Goal: Task Accomplishment & Management: Manage account settings

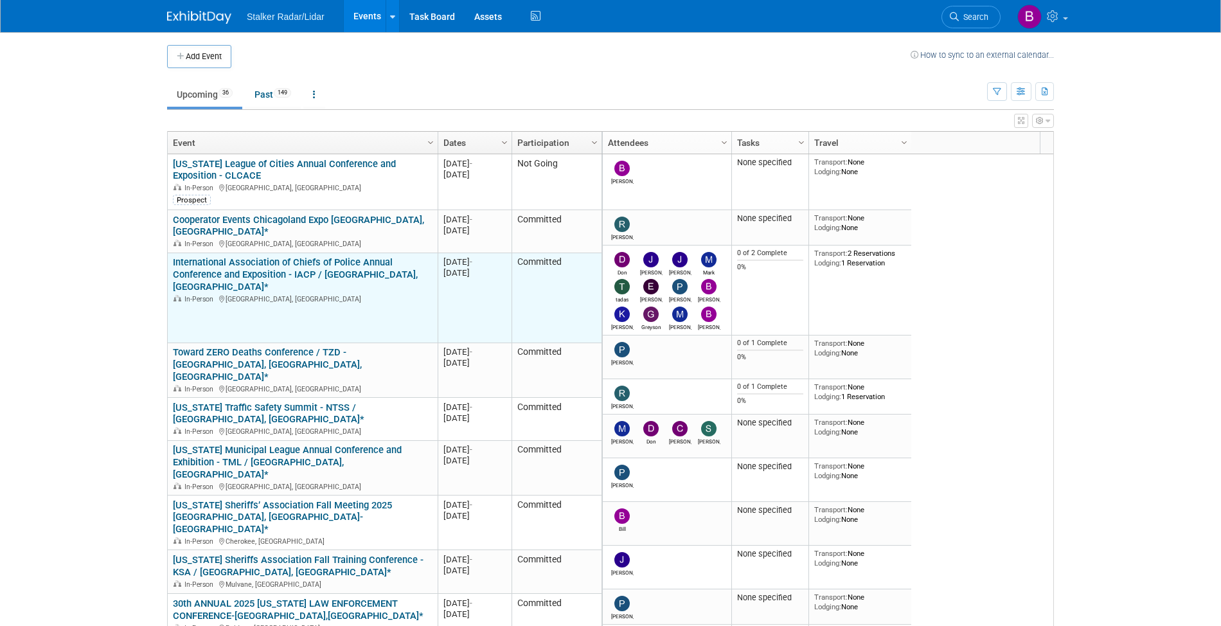
click at [325, 258] on link "International Association of Chiefs of Police Annual Conference and Exposition …" at bounding box center [295, 274] width 245 height 36
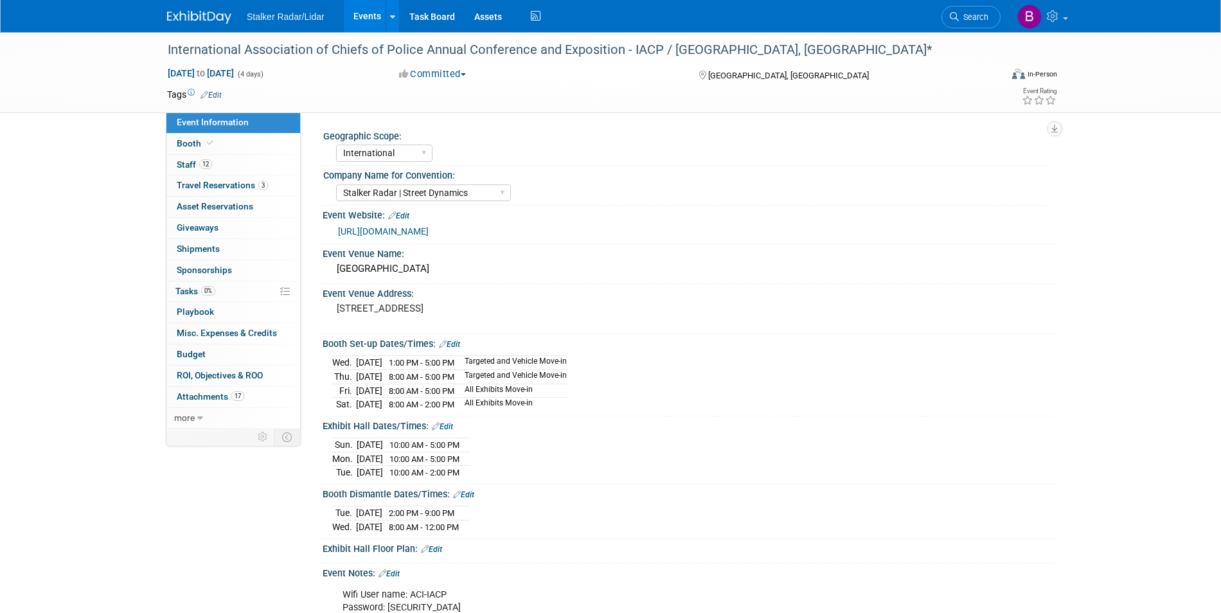
select select "International"
select select "Stalker Radar | Street Dynamics"
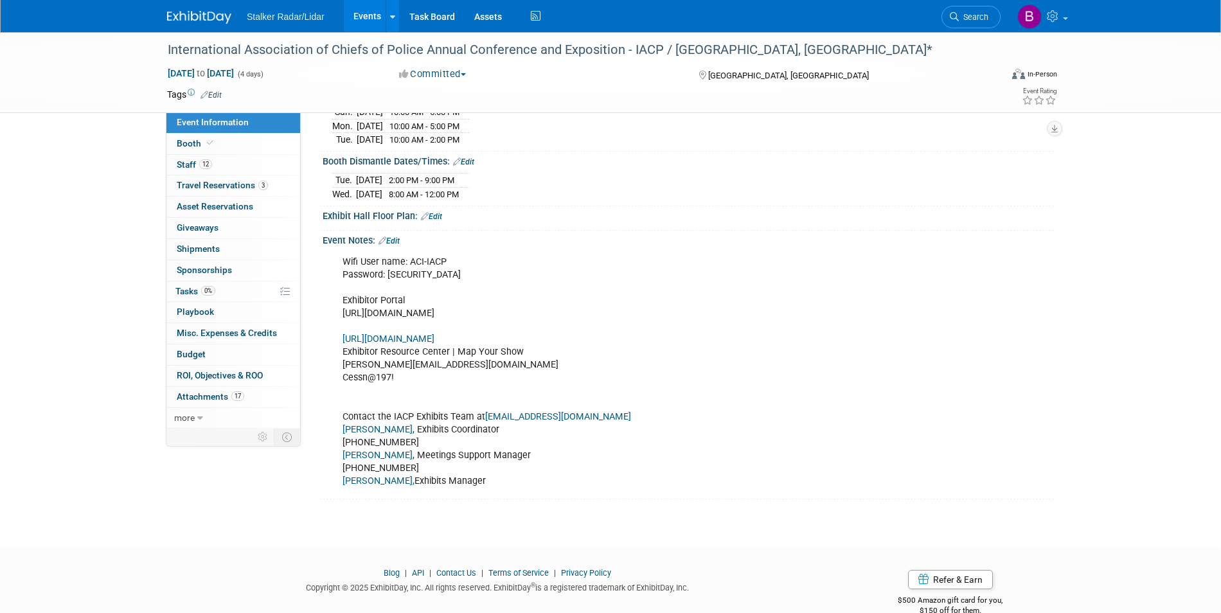
scroll to position [337, 0]
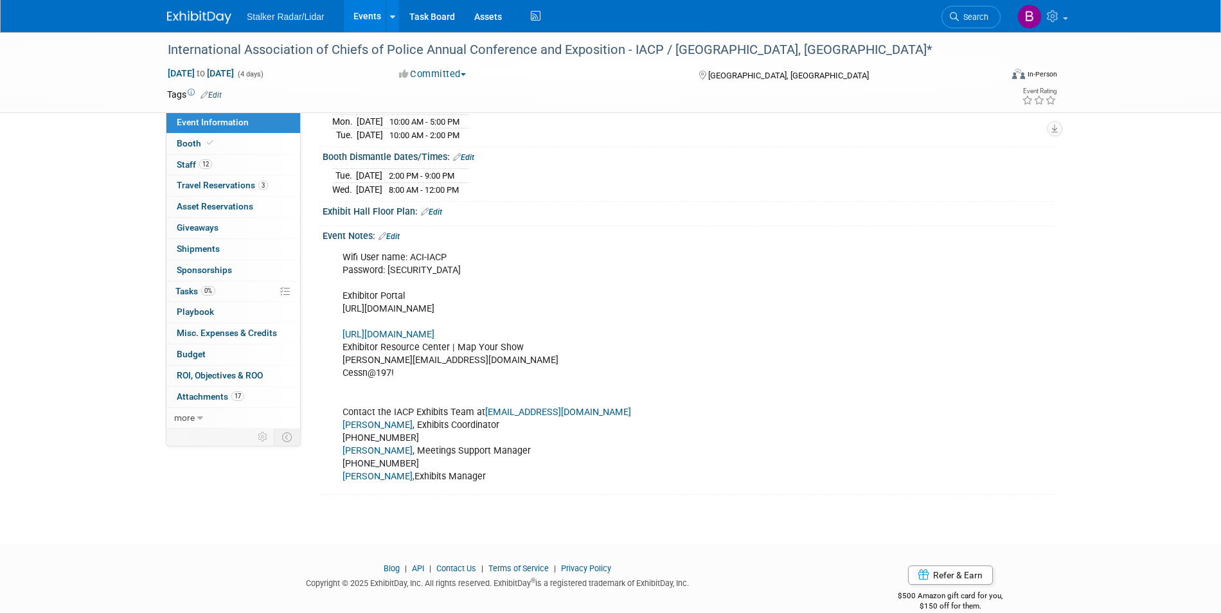
click at [506, 321] on div "Wifi User name: ACI-IACP Password: Stalker855 Exhibitor Portal https://www.free…" at bounding box center [623, 367] width 579 height 245
click at [625, 319] on div "Wifi User name: ACI-IACP Password: Stalker855 Exhibitor Portal https://www.free…" at bounding box center [623, 367] width 579 height 245
drag, startPoint x: 625, startPoint y: 319, endPoint x: 340, endPoint y: 312, distance: 284.8
click at [340, 312] on div "Wifi User name: ACI-IACP Password: Stalker855 Exhibitor Portal https://www.free…" at bounding box center [623, 367] width 579 height 245
click at [374, 317] on div "Wifi User name: ACI-IACP Password: Stalker855 Exhibitor Portal https://www.free…" at bounding box center [623, 367] width 579 height 245
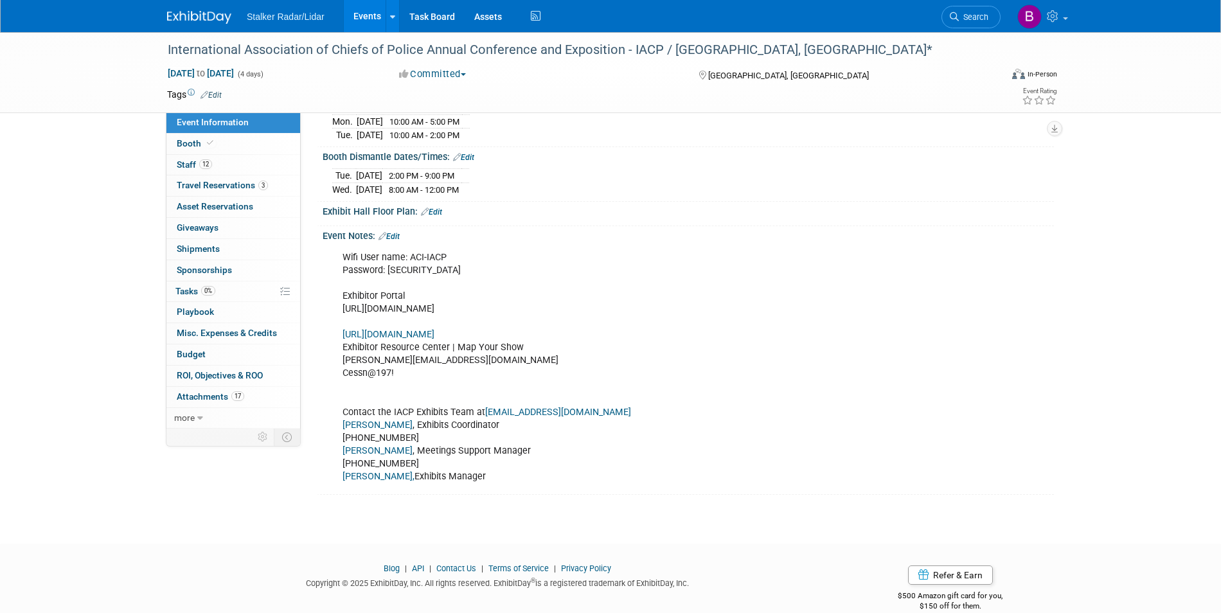
click at [610, 315] on div "Wifi User name: ACI-IACP Password: Stalker855 Exhibitor Portal https://www.free…" at bounding box center [623, 367] width 579 height 245
drag, startPoint x: 620, startPoint y: 319, endPoint x: 357, endPoint y: 322, distance: 262.2
click at [358, 324] on div "Wifi User name: ACI-IACP Password: Stalker855 Exhibitor Portal https://www.free…" at bounding box center [623, 367] width 579 height 245
click at [357, 322] on div "Wifi User name: ACI-IACP Password: [SECURITY_DATA] Exhibitor Portal [URL][DOMAI…" at bounding box center [623, 367] width 579 height 245
drag, startPoint x: 342, startPoint y: 319, endPoint x: 504, endPoint y: 329, distance: 162.3
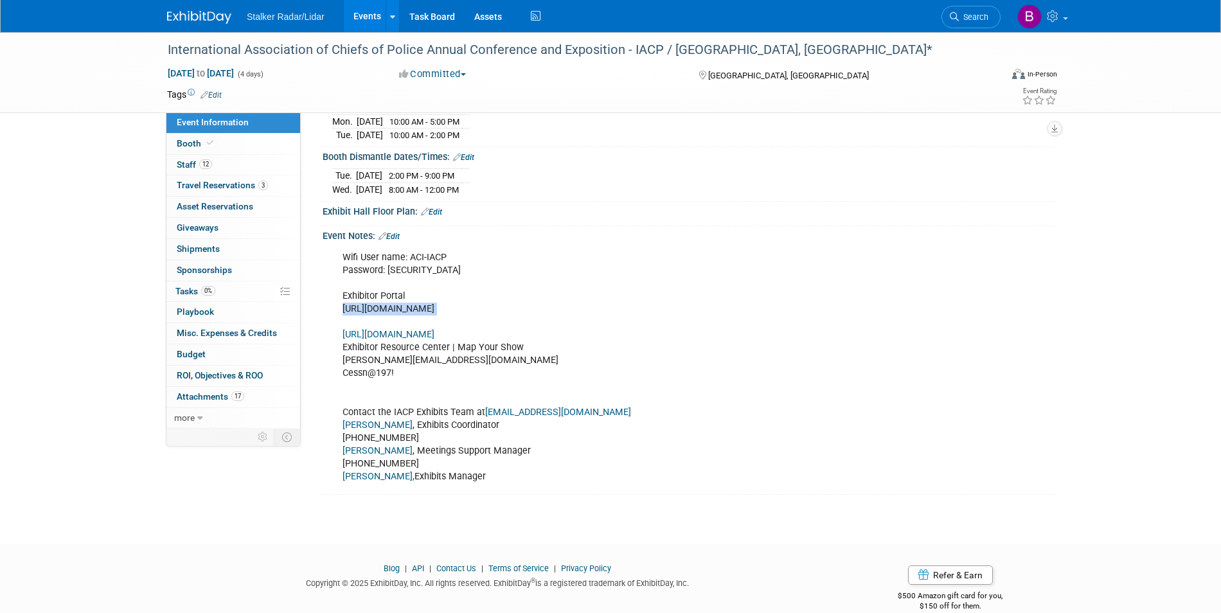
click at [505, 330] on div "Wifi User name: ACI-IACP Password: [SECURITY_DATA] Exhibitor Portal [URL][DOMAI…" at bounding box center [623, 367] width 579 height 245
click at [502, 323] on div "Wifi User name: ACI-IACP Password: [SECURITY_DATA] Exhibitor Portal [URL][DOMAI…" at bounding box center [623, 367] width 579 height 245
drag, startPoint x: 623, startPoint y: 320, endPoint x: 341, endPoint y: 317, distance: 282.8
click at [341, 317] on div "Wifi User name: ACI-IACP Password: [SECURITY_DATA] Exhibitor Portal [URL][DOMAI…" at bounding box center [623, 367] width 579 height 245
copy div "[URL][DOMAIN_NAME]"
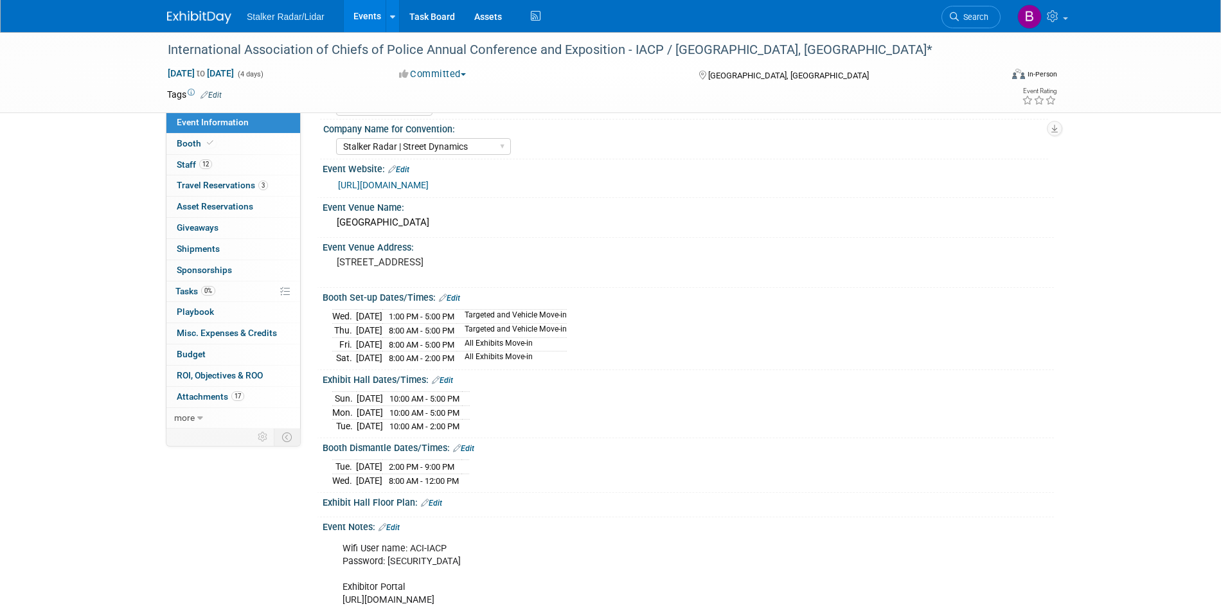
scroll to position [37, 0]
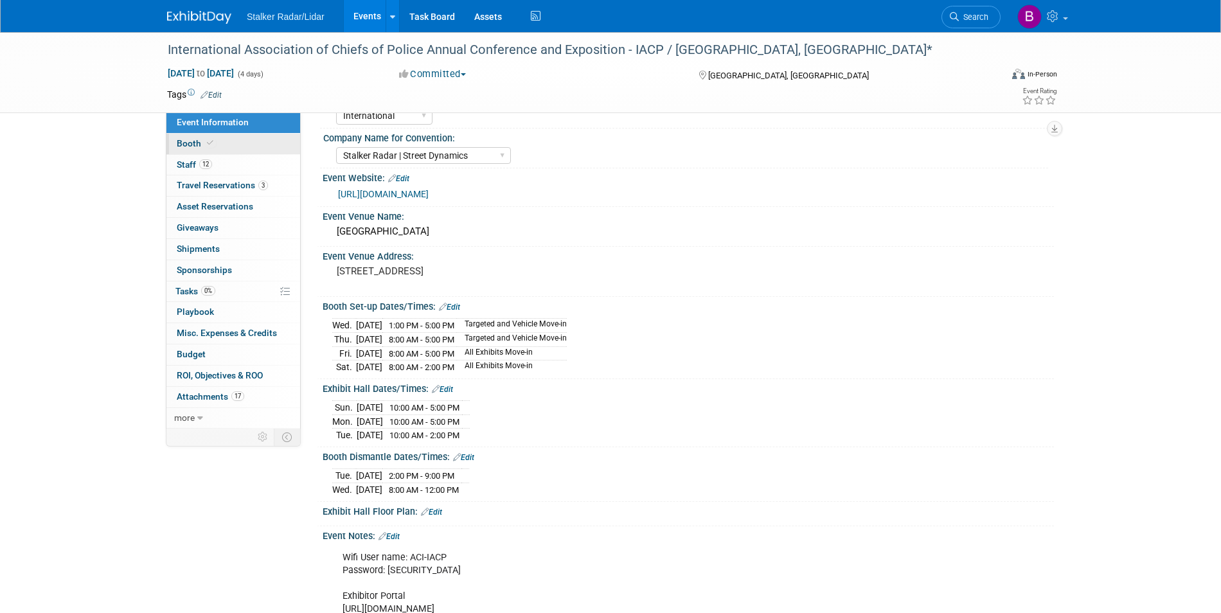
click at [179, 136] on link "Booth" at bounding box center [233, 144] width 134 height 21
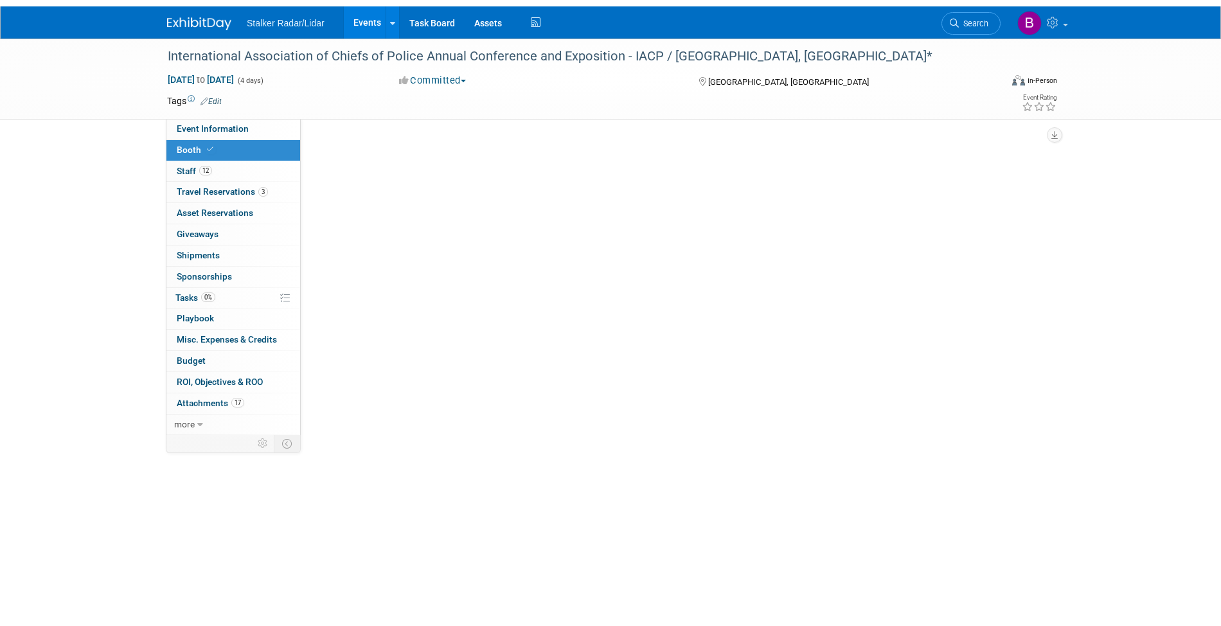
scroll to position [0, 0]
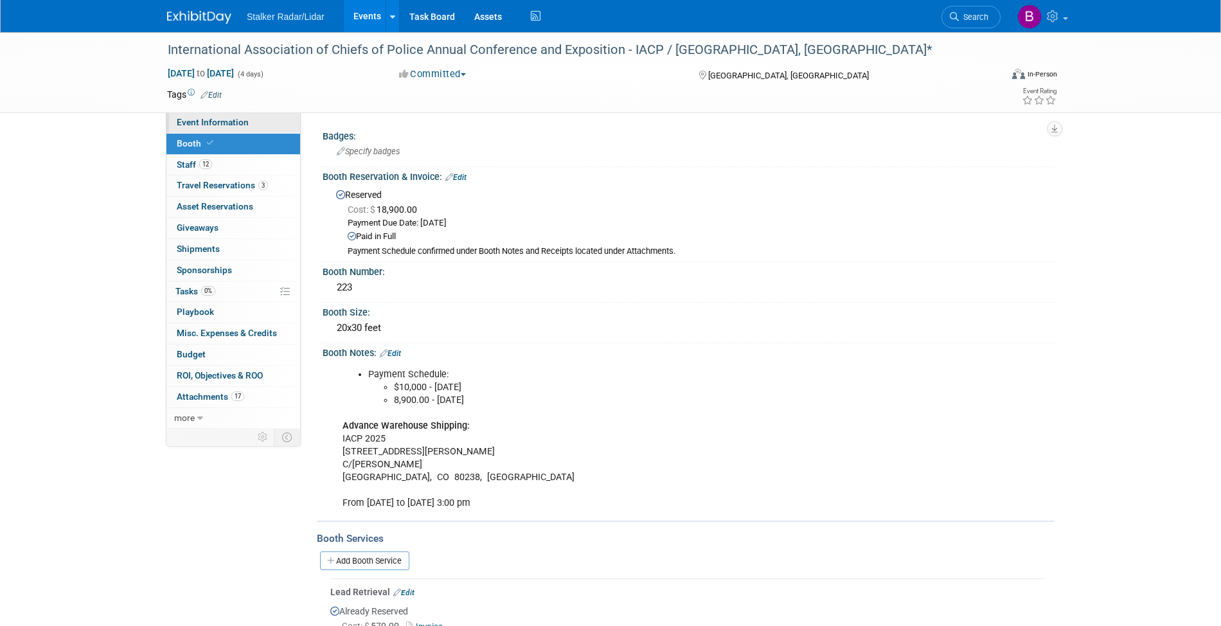
click at [209, 126] on span "Event Information" at bounding box center [213, 122] width 72 height 10
select select "International"
select select "Stalker Radar | Street Dynamics"
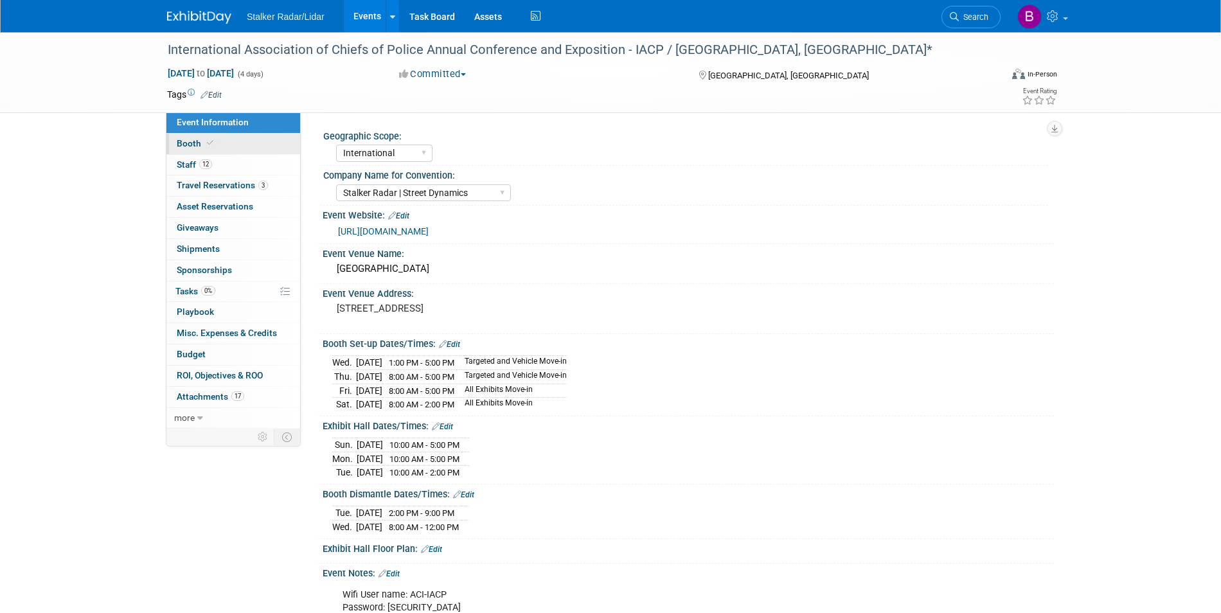
click at [198, 138] on span "Booth" at bounding box center [196, 143] width 39 height 10
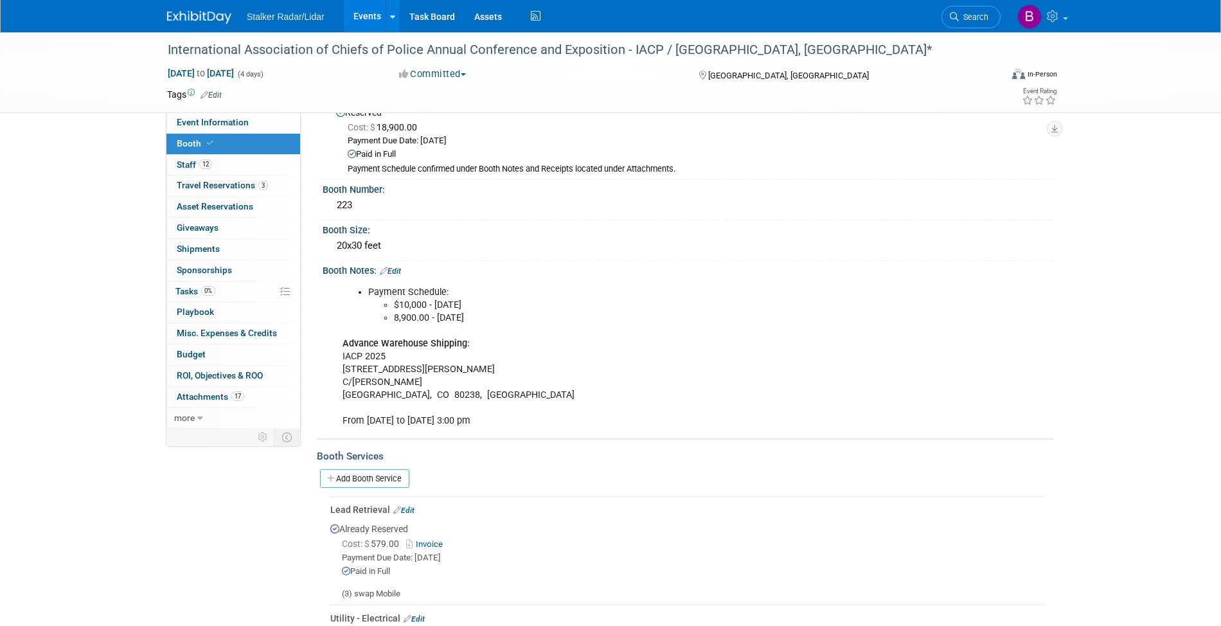
scroll to position [197, 0]
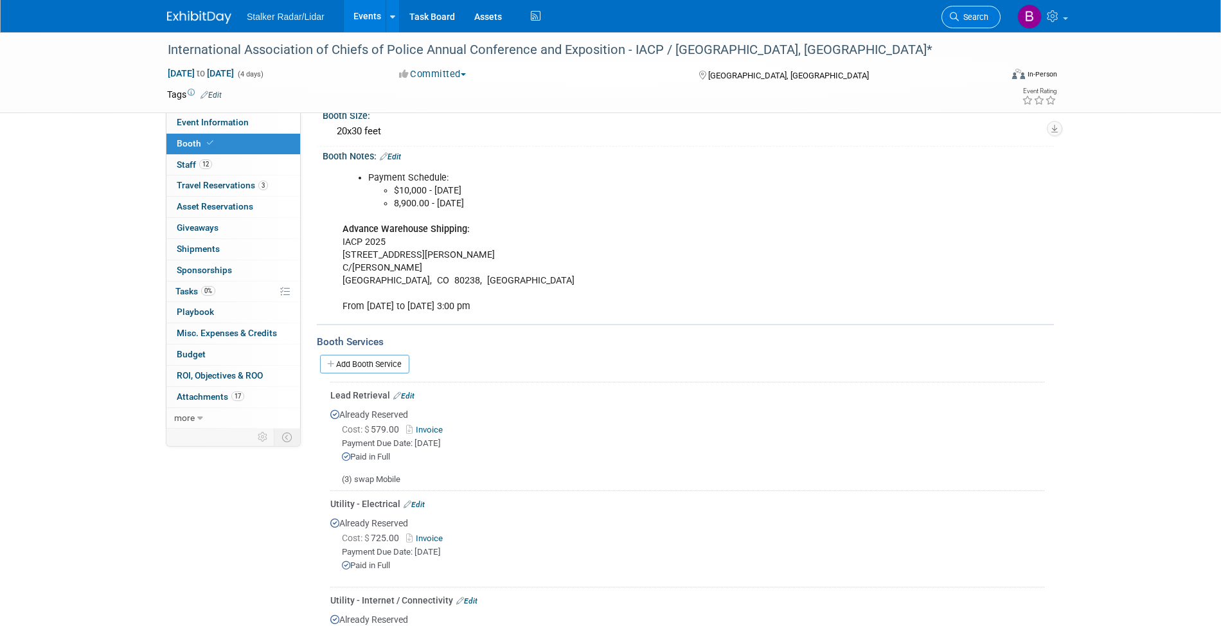
click at [969, 26] on link "Search" at bounding box center [971, 17] width 59 height 22
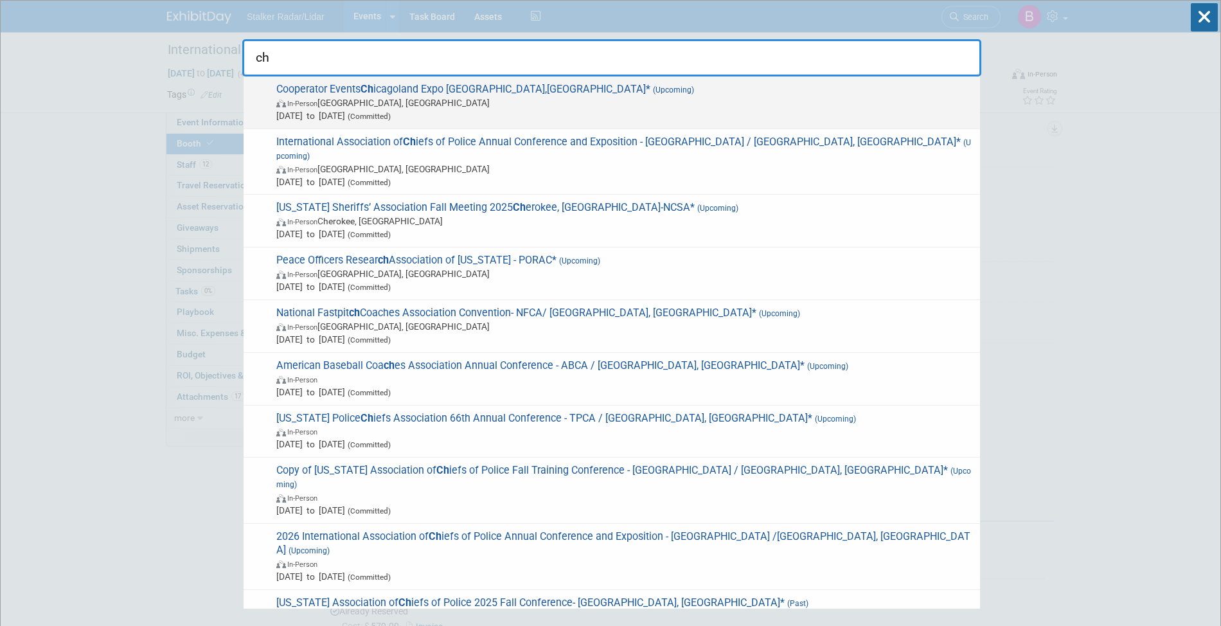
type input "ch"
click at [495, 88] on span "Cooperator Events Ch icagoland Expo Chicago,IL* (Upcoming) In-Person Chicago, I…" at bounding box center [622, 102] width 701 height 39
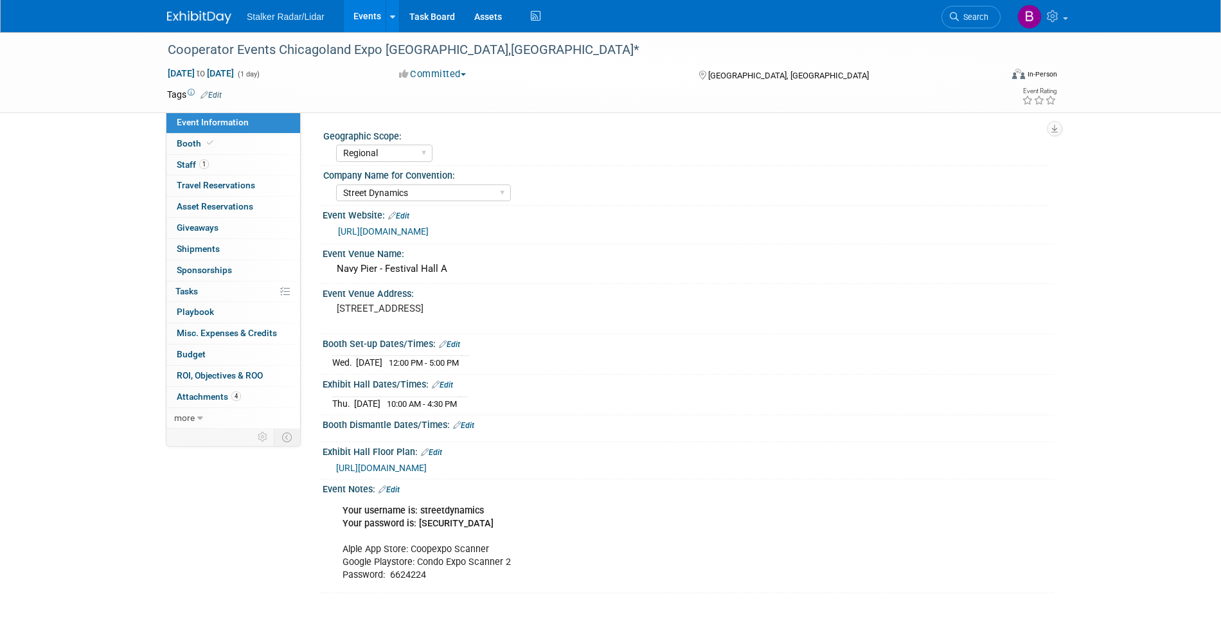
select select "Regional"
select select "Street Dynamics"
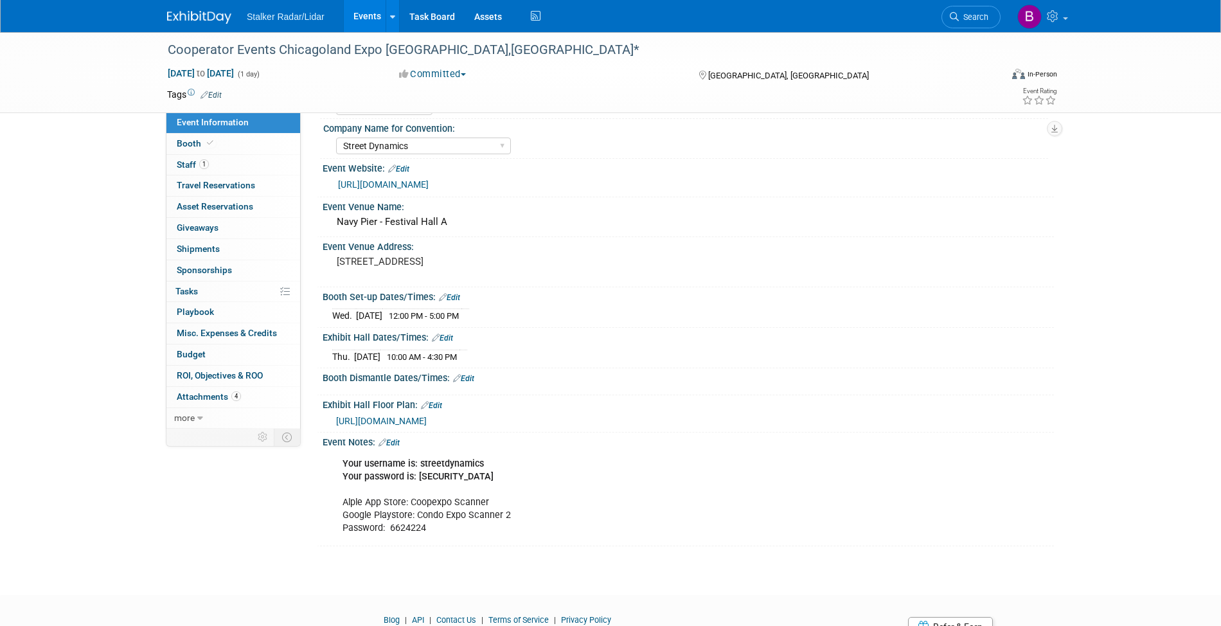
scroll to position [106, 0]
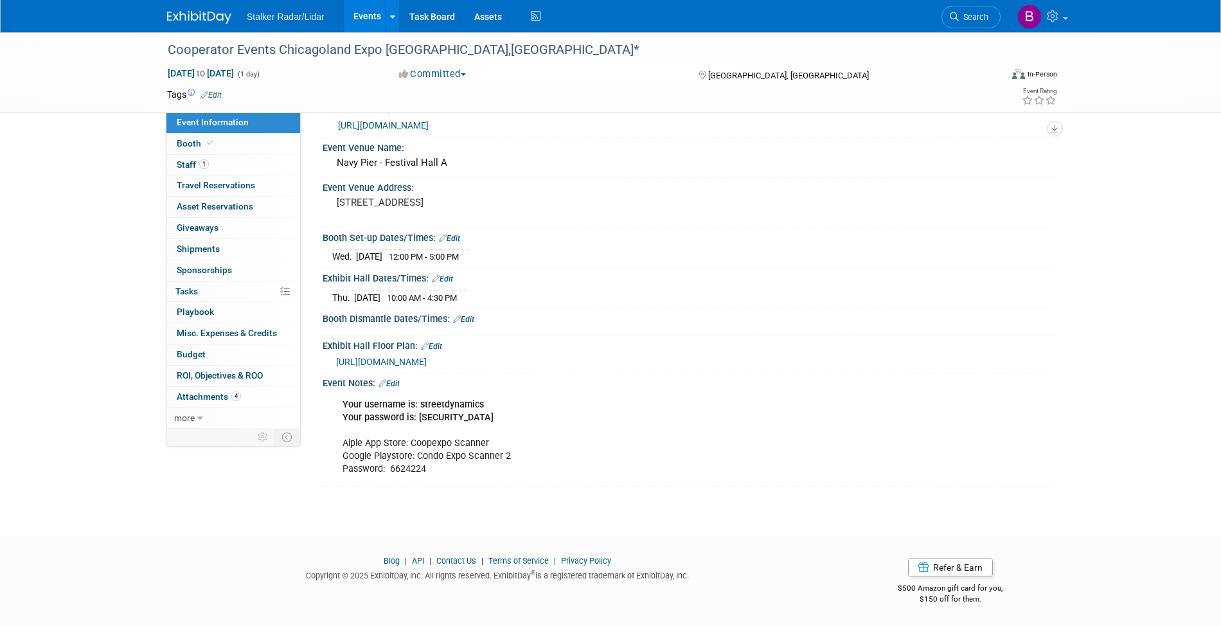
click at [396, 383] on link "Edit" at bounding box center [389, 383] width 21 height 9
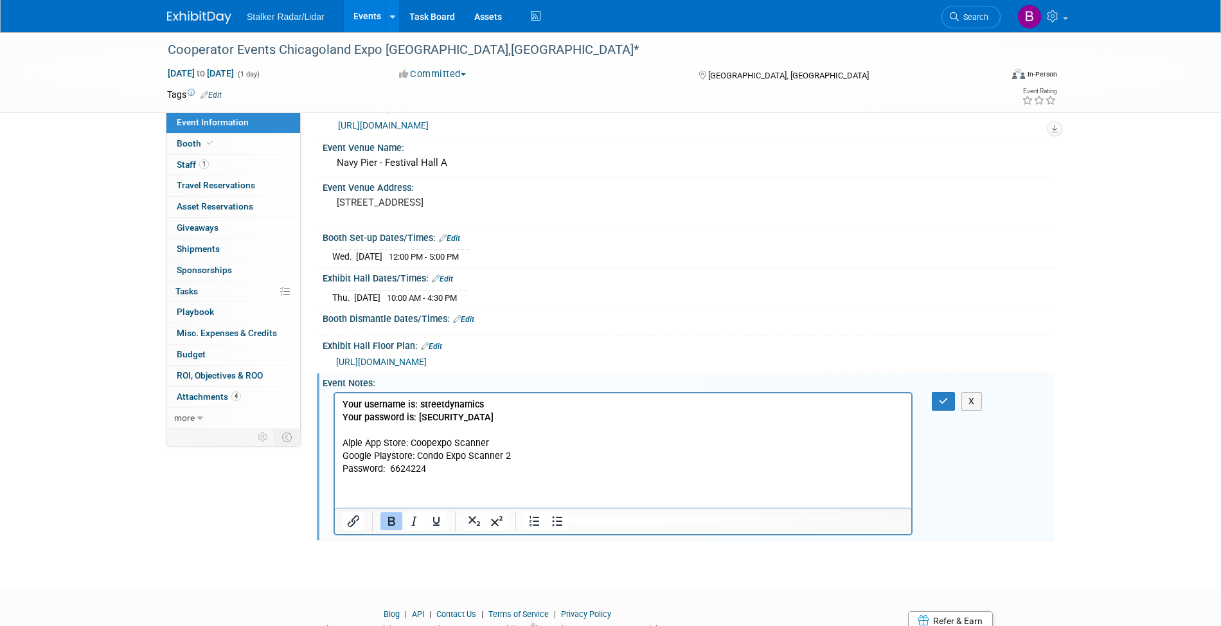
scroll to position [0, 0]
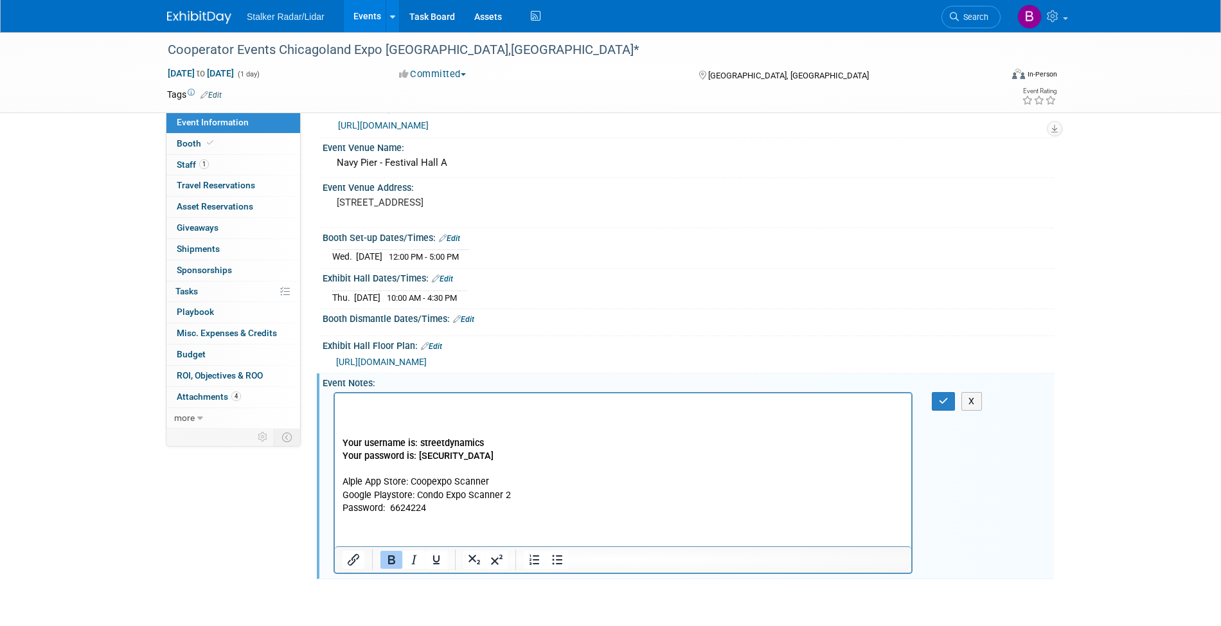
click at [366, 404] on p "Rich Text Area. Press ALT-0 for help." at bounding box center [624, 404] width 562 height 13
click at [523, 400] on p "Tracking information" at bounding box center [624, 404] width 562 height 13
click at [455, 403] on p "Tracking information :" at bounding box center [624, 404] width 562 height 13
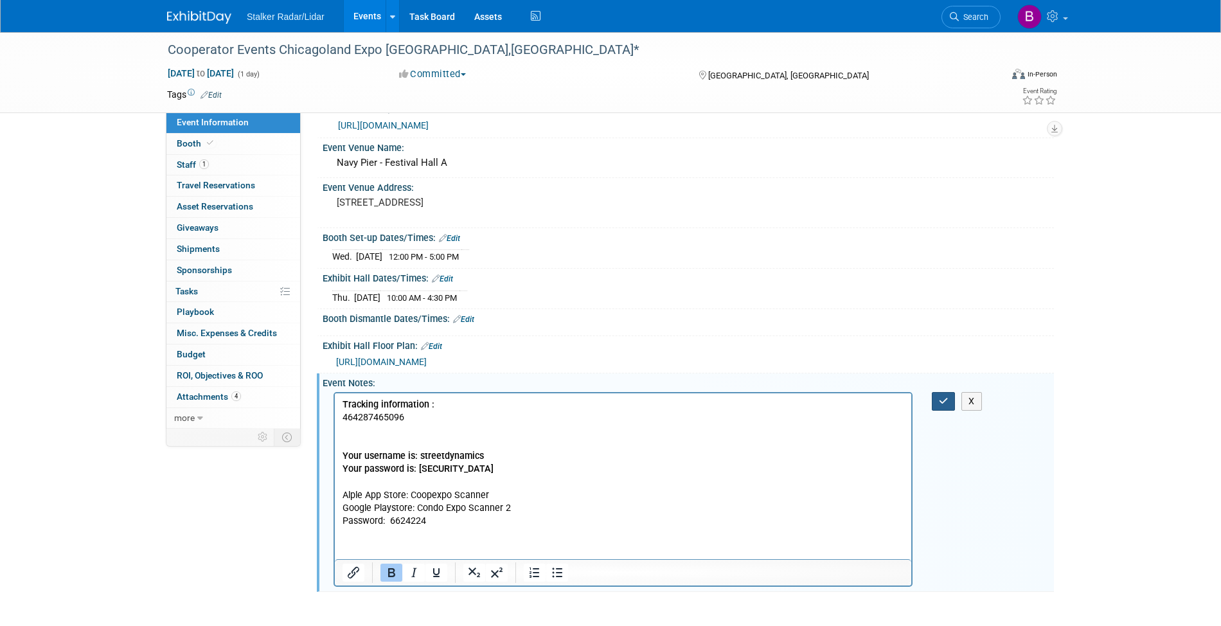
click at [937, 409] on button "button" at bounding box center [944, 401] width 24 height 19
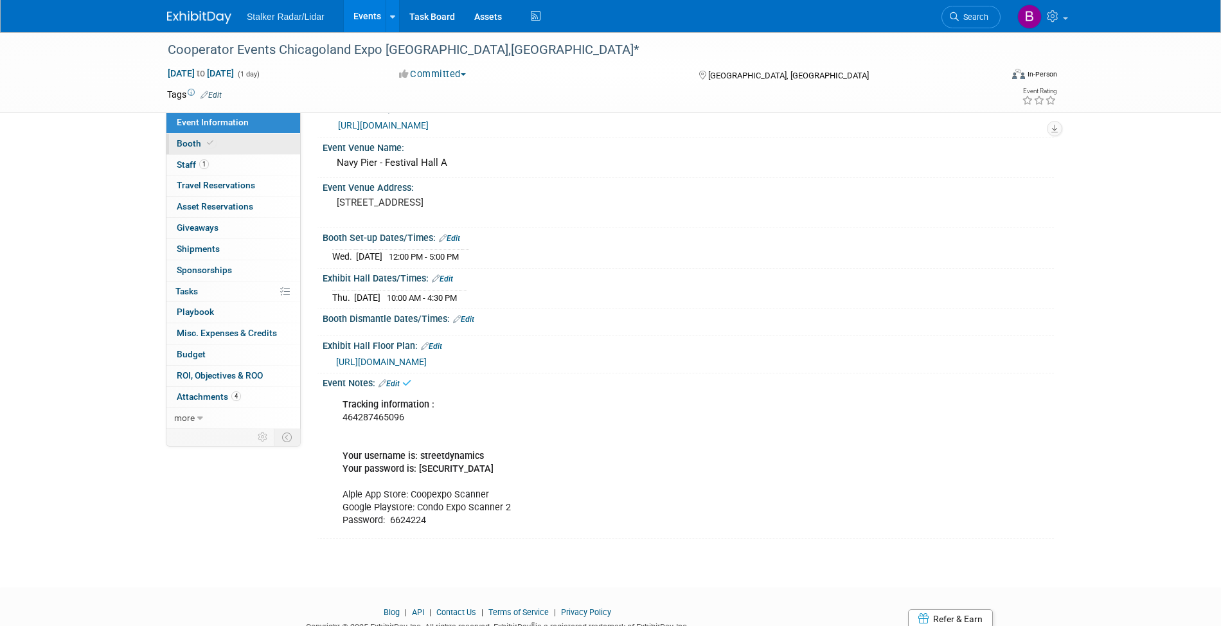
click at [212, 140] on span at bounding box center [210, 143] width 12 height 10
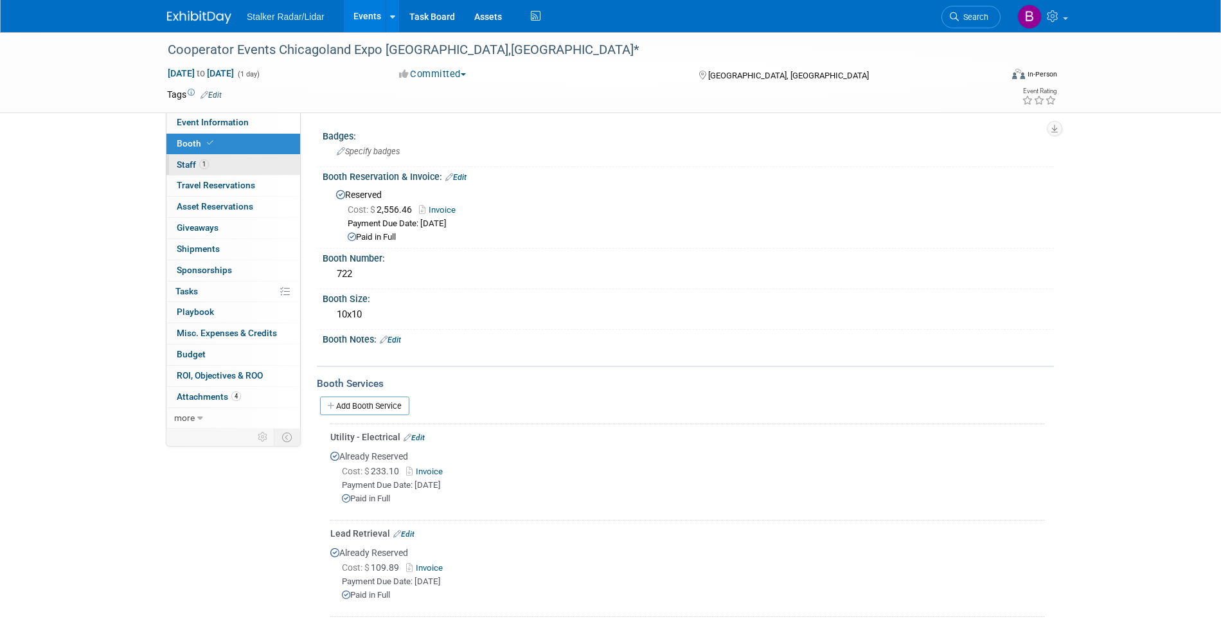
click at [215, 163] on link "1 Staff 1" at bounding box center [233, 165] width 134 height 21
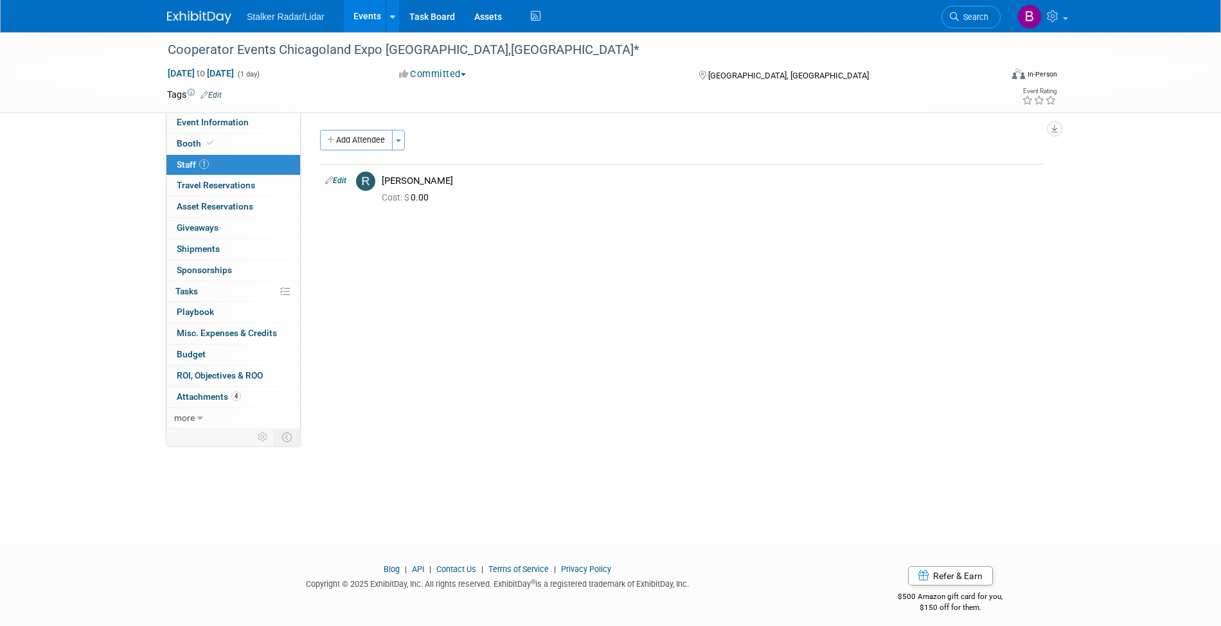
click at [363, 22] on link "Events" at bounding box center [367, 16] width 47 height 32
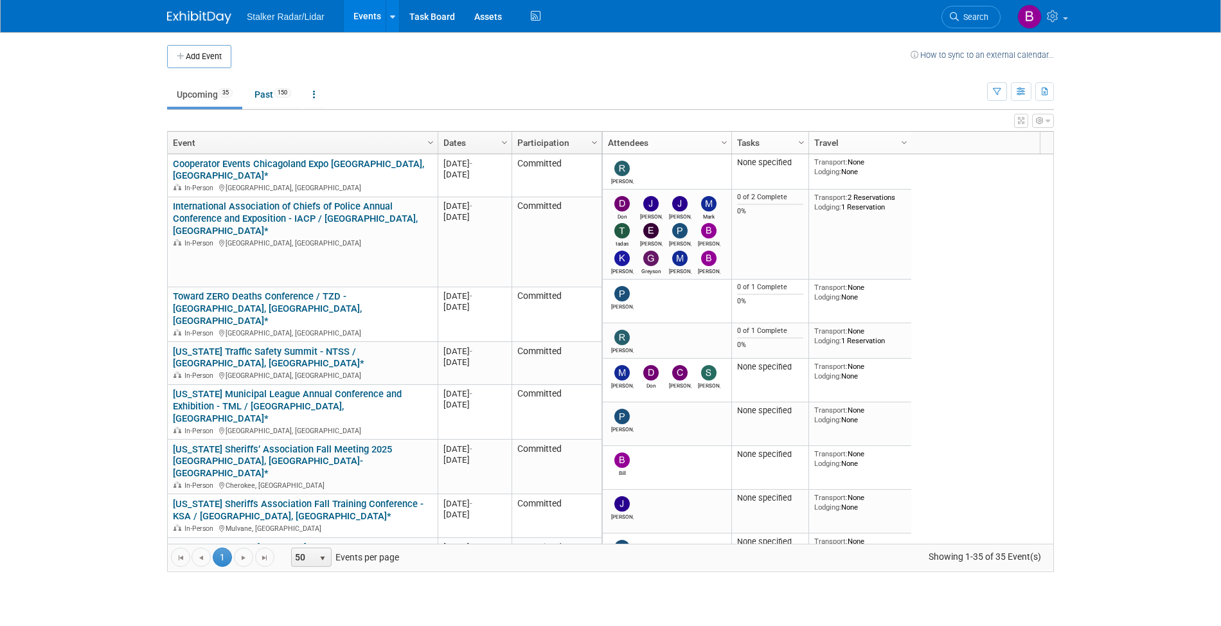
click at [363, 19] on link "Events" at bounding box center [367, 16] width 47 height 32
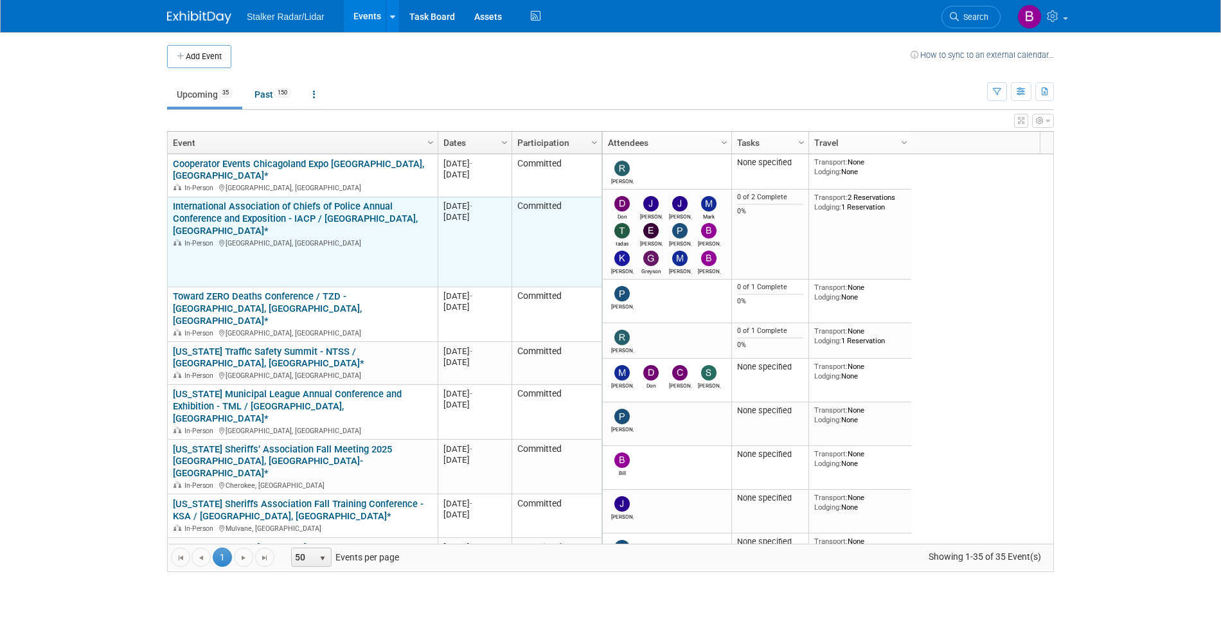
click at [253, 212] on link "International Association of Chiefs of Police Annual Conference and Exposition …" at bounding box center [295, 219] width 245 height 36
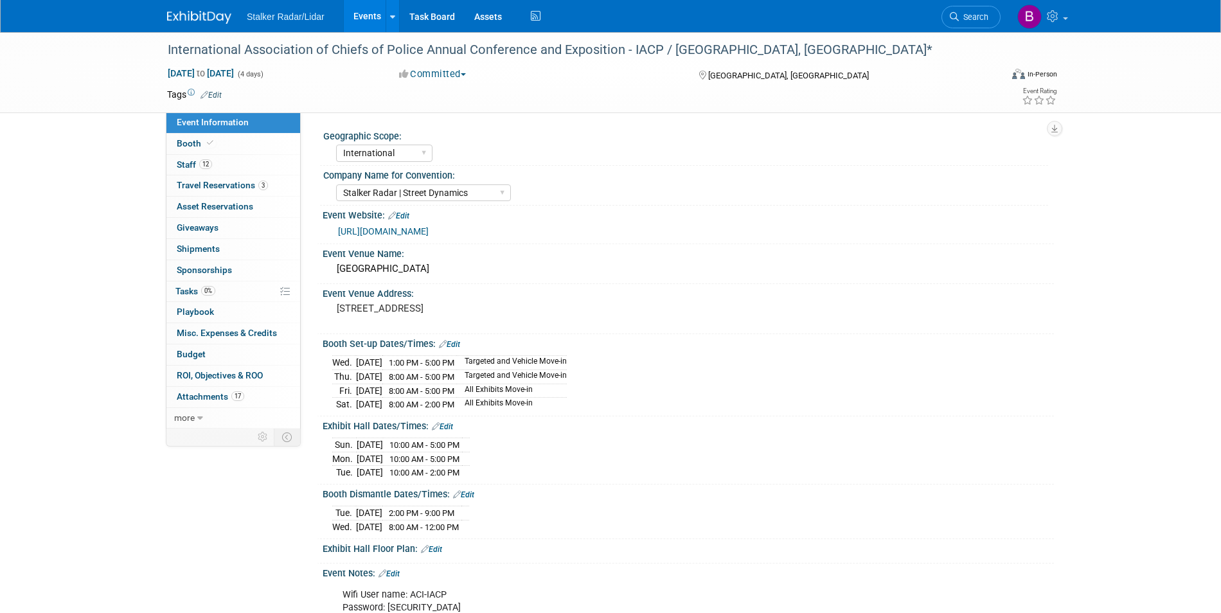
select select "International"
select select "Stalker Radar | Street Dynamics"
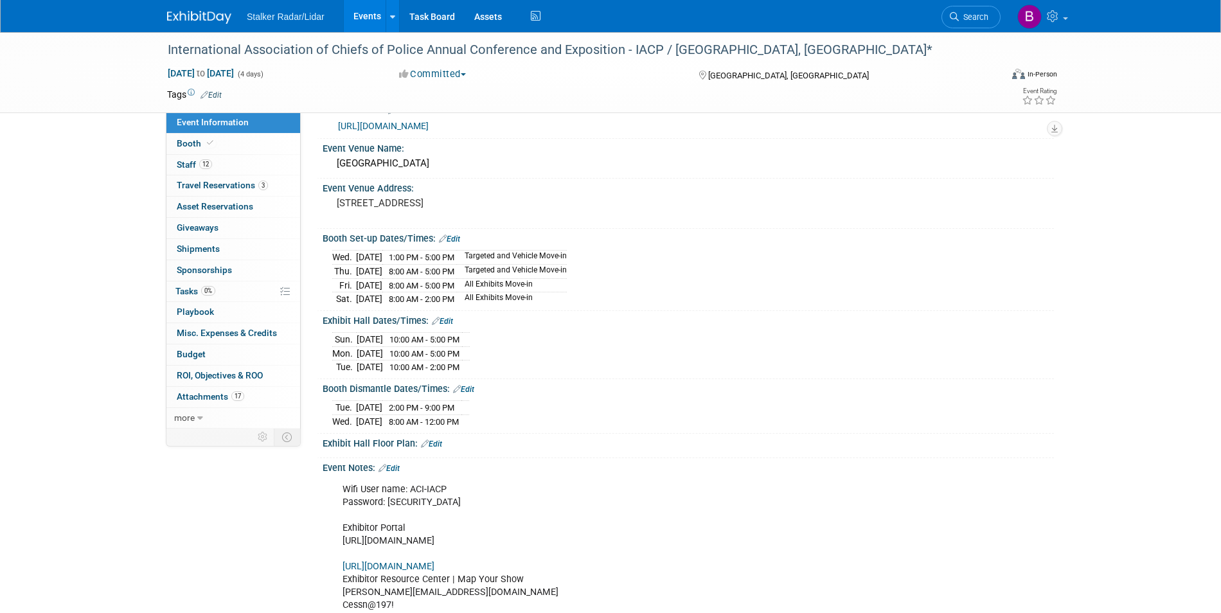
scroll to position [103, 0]
click at [219, 172] on link "12 Staff 12" at bounding box center [233, 165] width 134 height 21
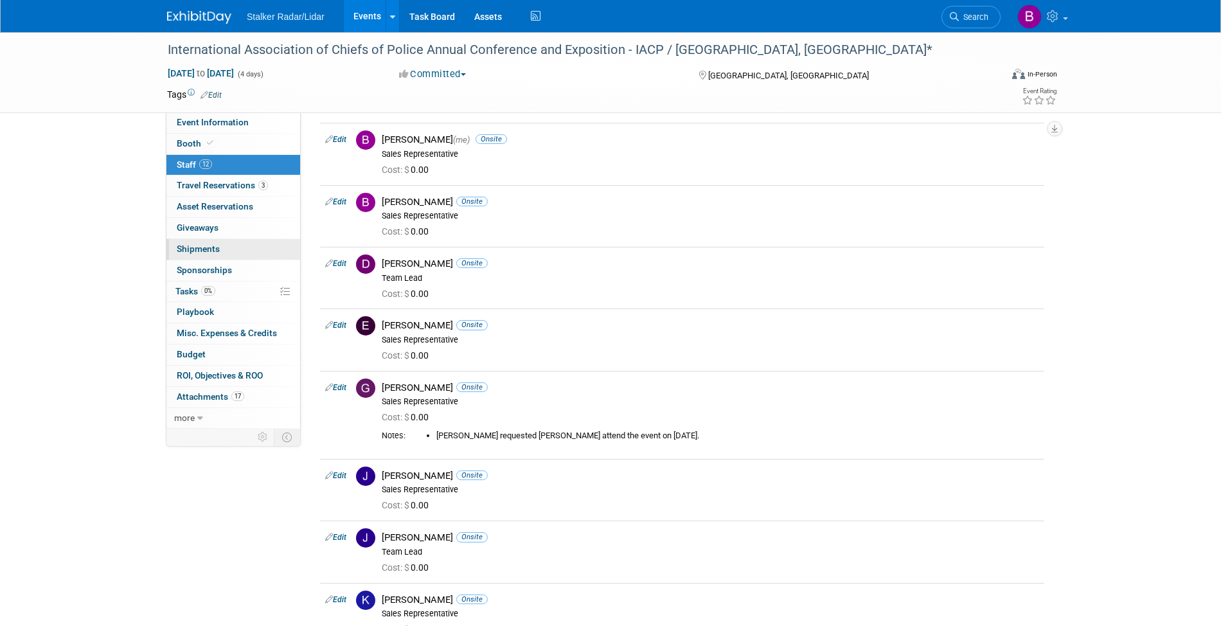
scroll to position [55, 0]
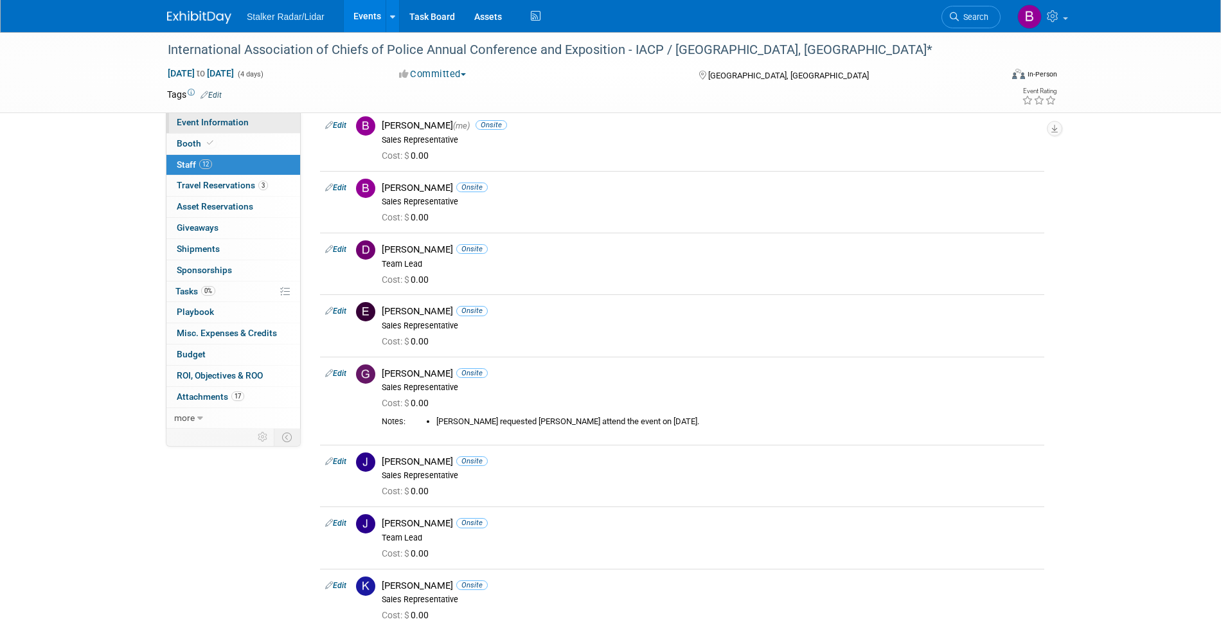
click at [204, 120] on span "Event Information" at bounding box center [213, 122] width 72 height 10
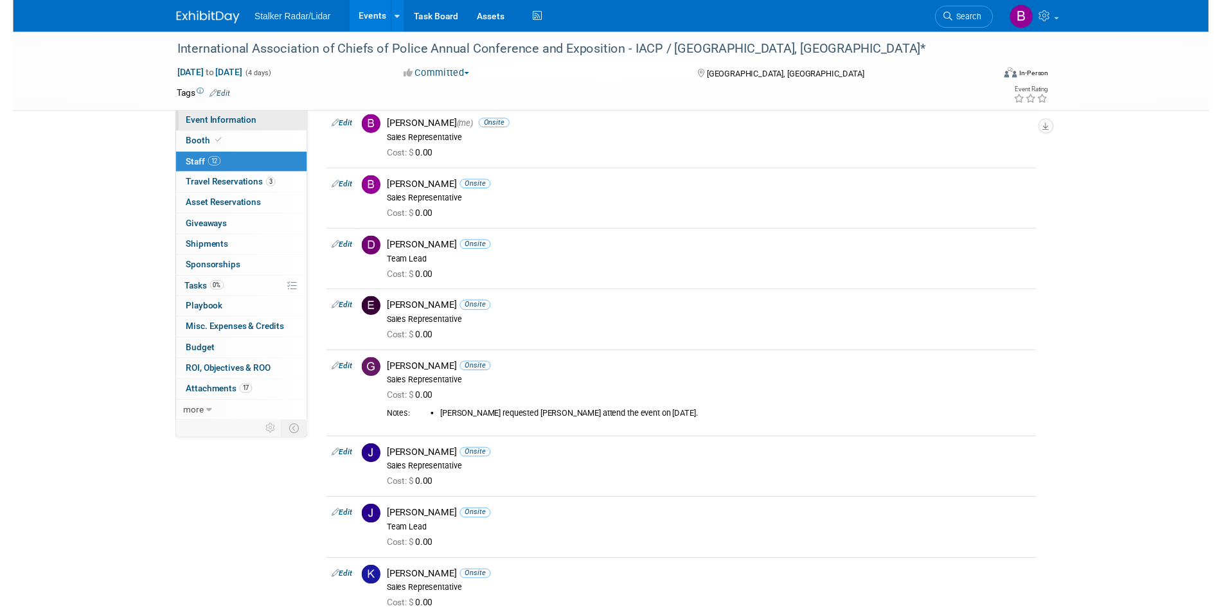
scroll to position [0, 0]
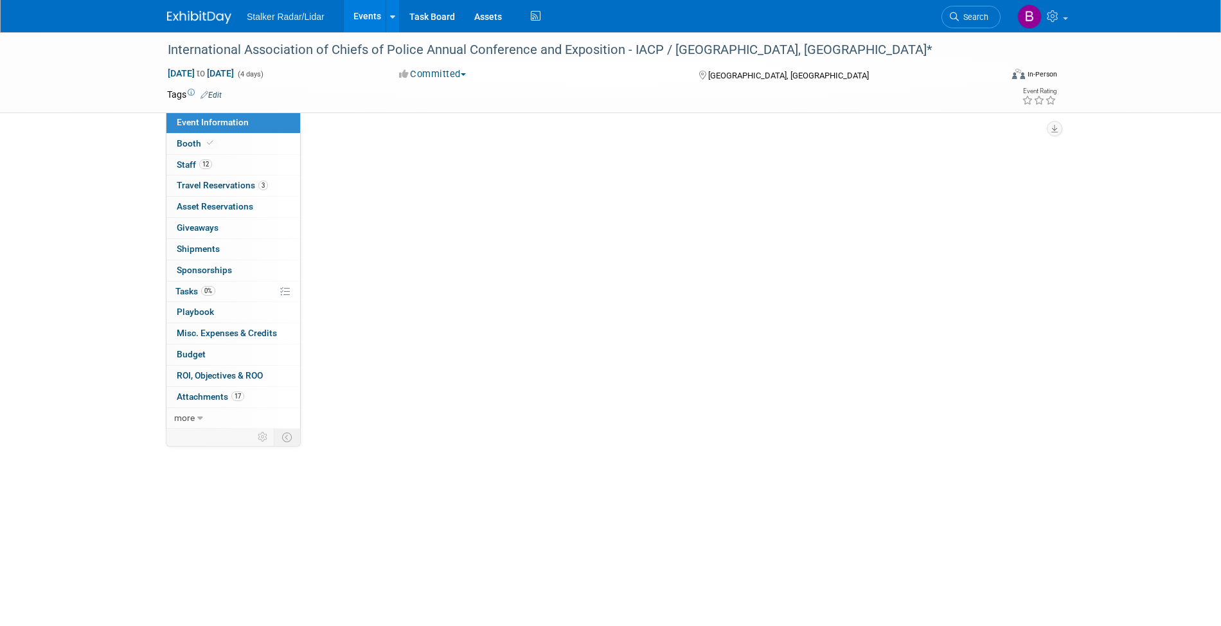
select select "International"
select select "Stalker Radar | Street Dynamics"
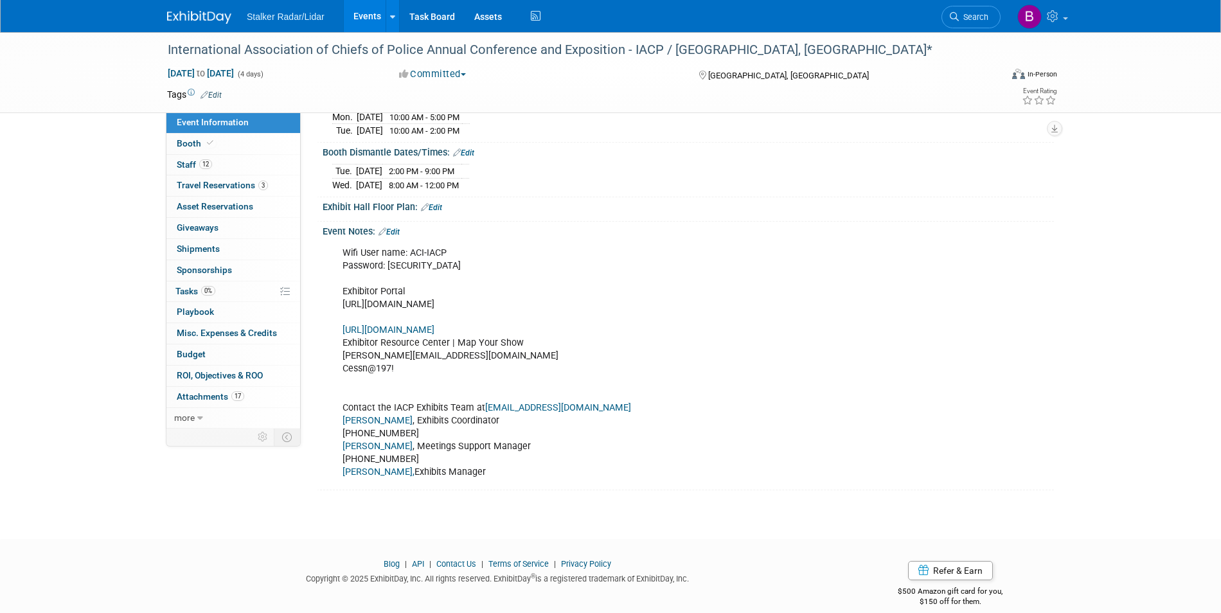
scroll to position [369, 0]
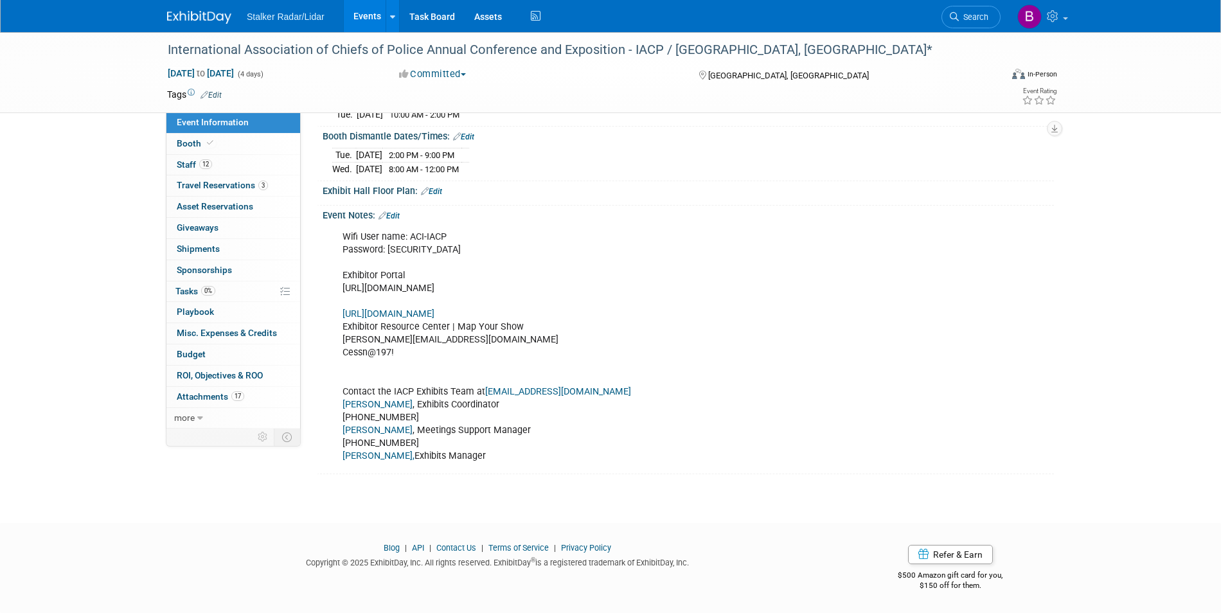
drag, startPoint x: 623, startPoint y: 285, endPoint x: 342, endPoint y: 287, distance: 281.5
click at [342, 287] on div "Wifi User name: ACI-IACP Password: [SECURITY_DATA] Exhibitor Portal [URL][DOMAI…" at bounding box center [623, 346] width 579 height 245
click at [342, 281] on div "Wifi User name: ACI-IACP Password: [SECURITY_DATA] Exhibitor Portal [URL][DOMAI…" at bounding box center [623, 346] width 579 height 245
drag, startPoint x: 620, startPoint y: 283, endPoint x: 335, endPoint y: 289, distance: 285.4
click at [335, 289] on div "Wifi User name: ACI-IACP Password: [SECURITY_DATA] Exhibitor Portal [URL][DOMAI…" at bounding box center [623, 346] width 579 height 245
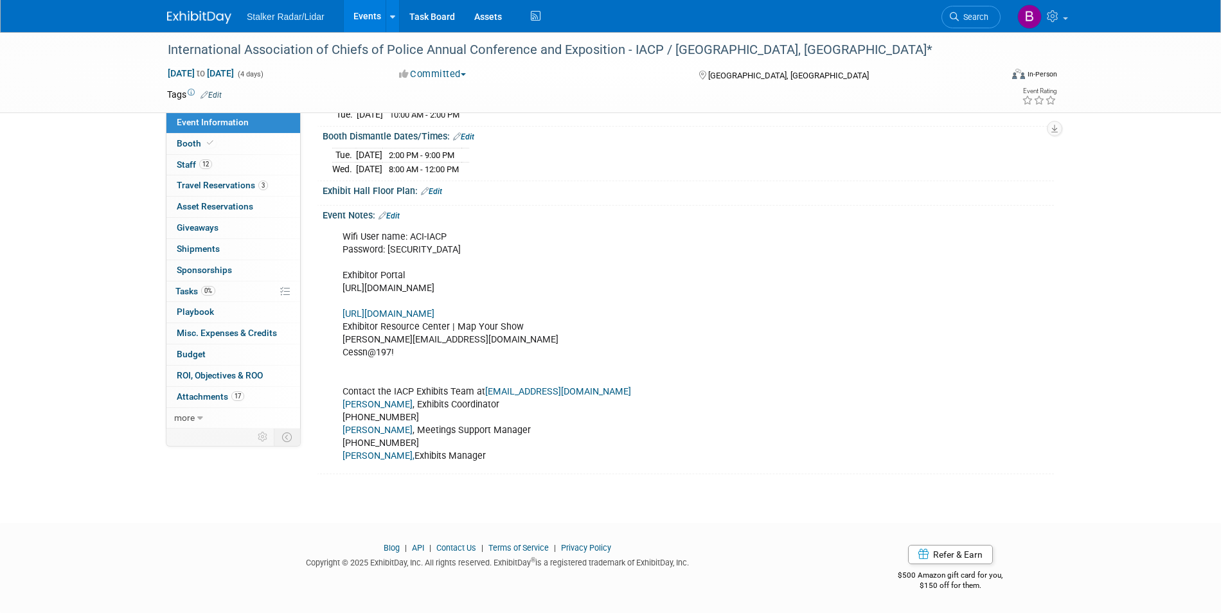
copy div "[URL][DOMAIN_NAME]"
click at [397, 214] on link "Edit" at bounding box center [389, 215] width 21 height 9
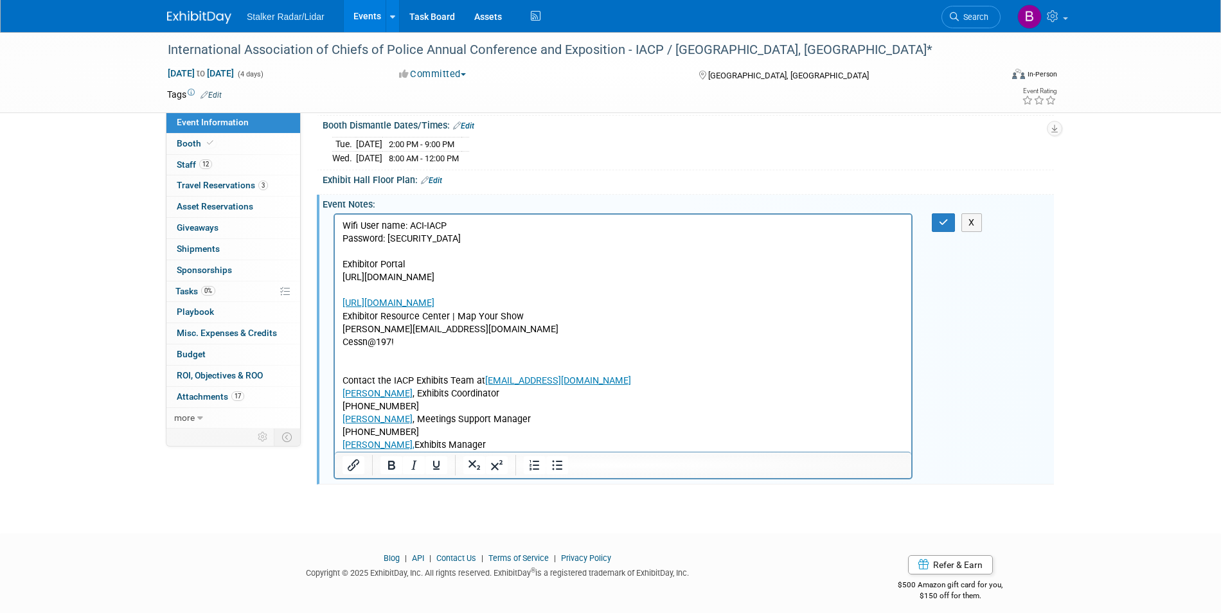
scroll to position [0, 0]
click at [204, 147] on span "Booth" at bounding box center [196, 143] width 39 height 10
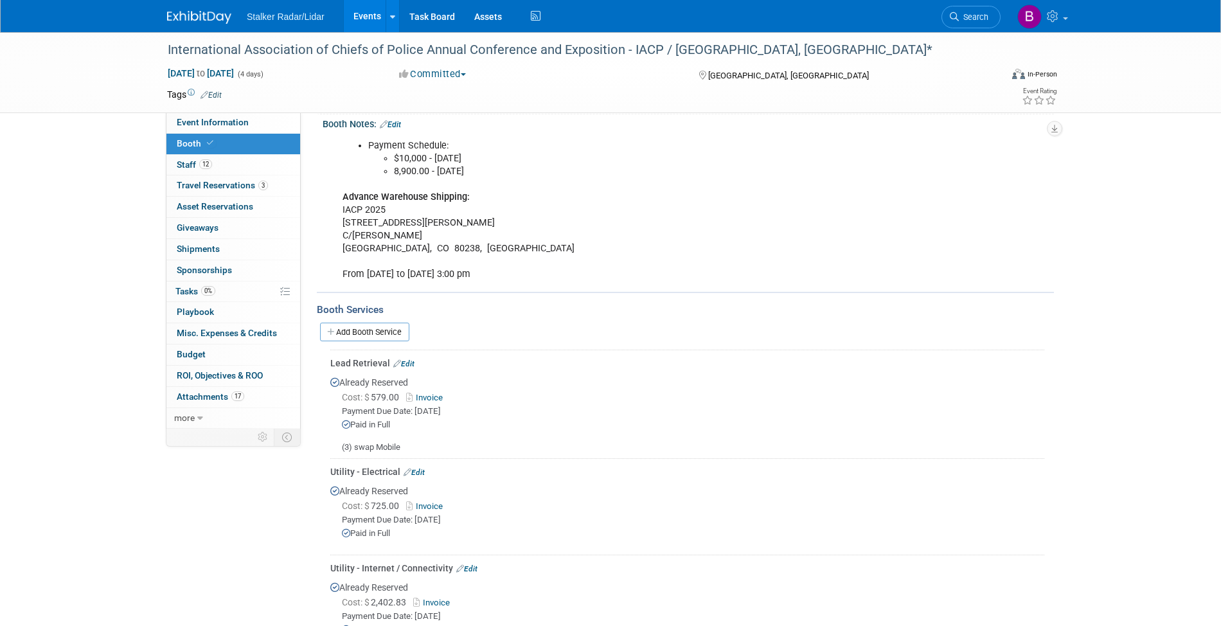
scroll to position [220, 0]
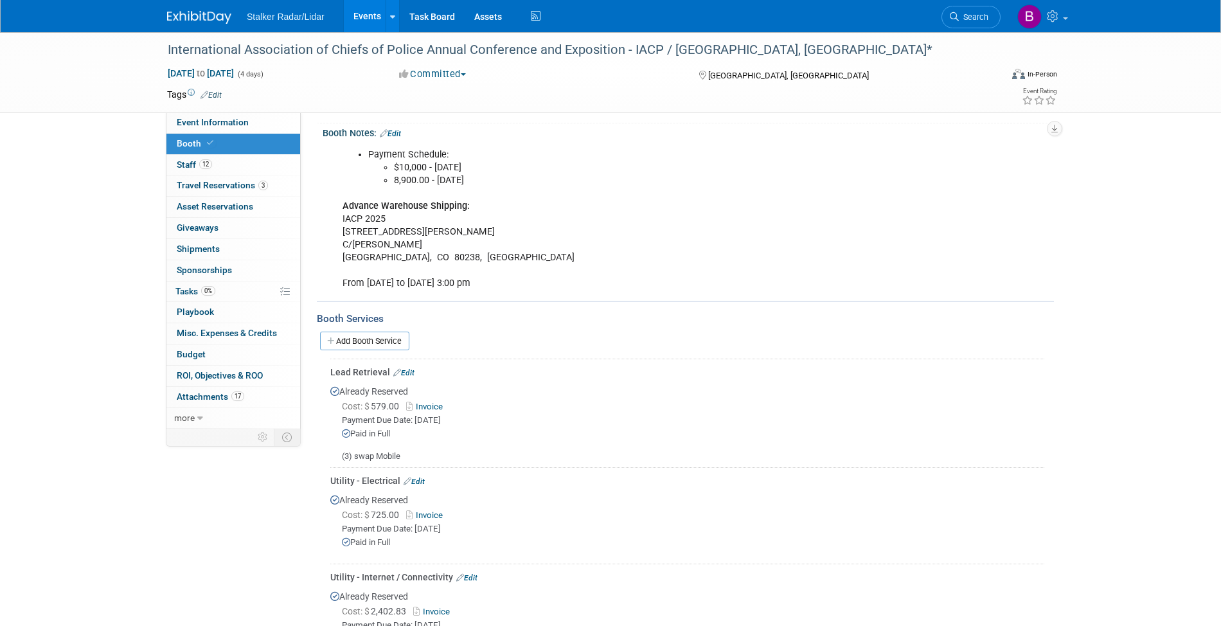
click at [407, 371] on link "Edit" at bounding box center [403, 372] width 21 height 9
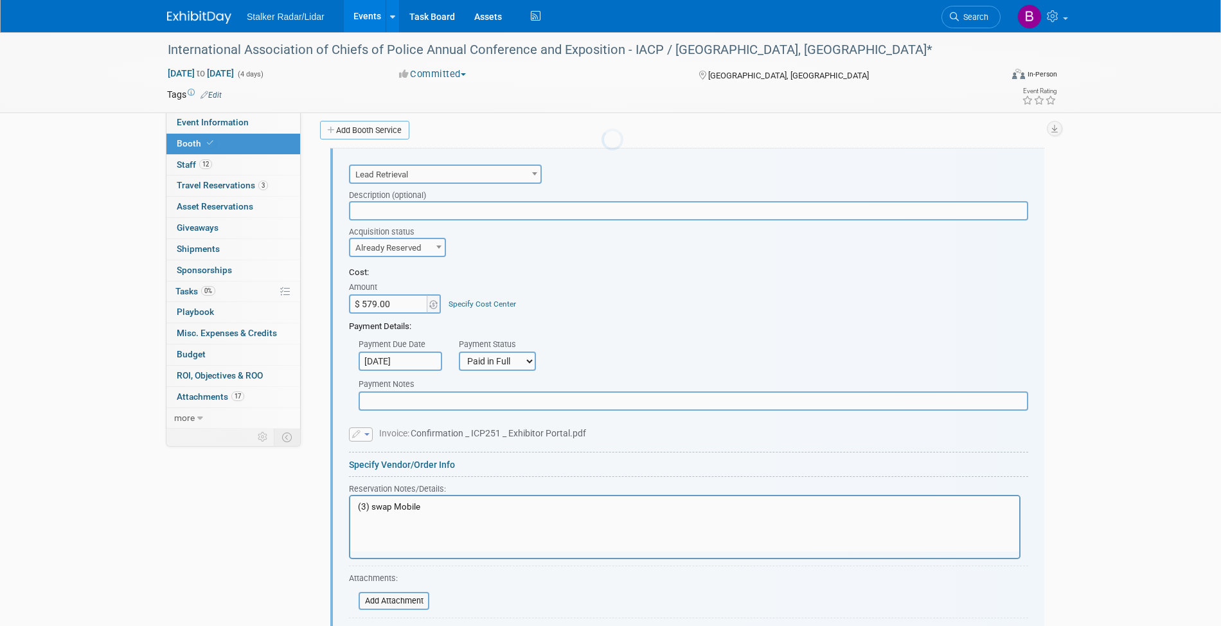
scroll to position [0, 0]
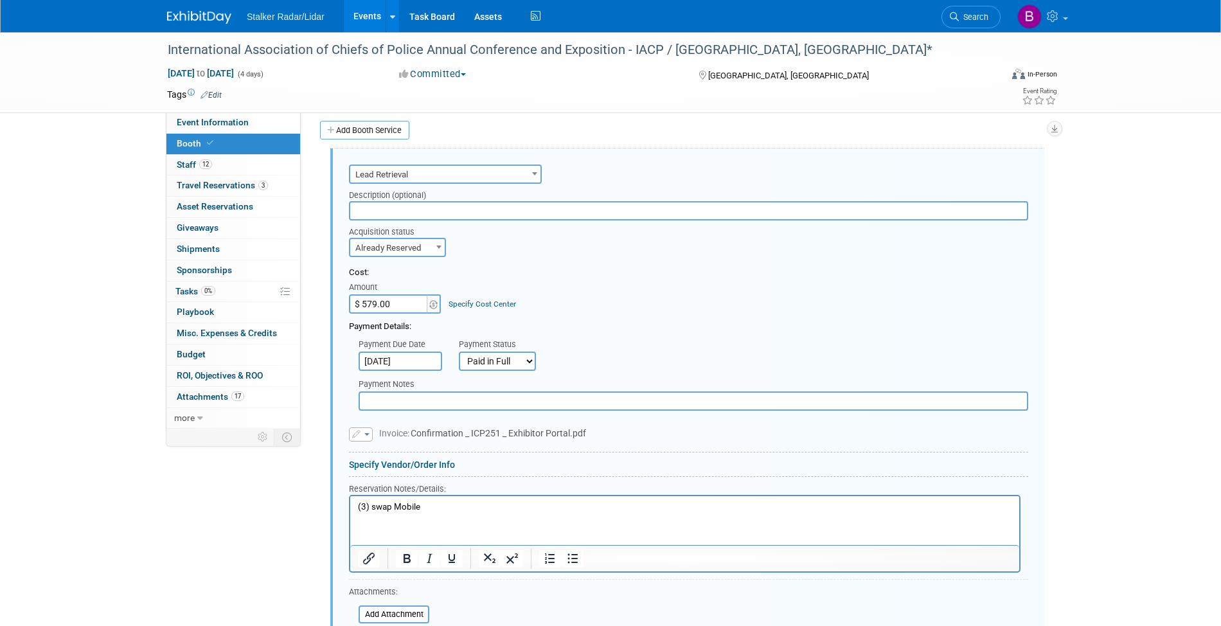
click at [224, 145] on link "Booth" at bounding box center [233, 144] width 134 height 21
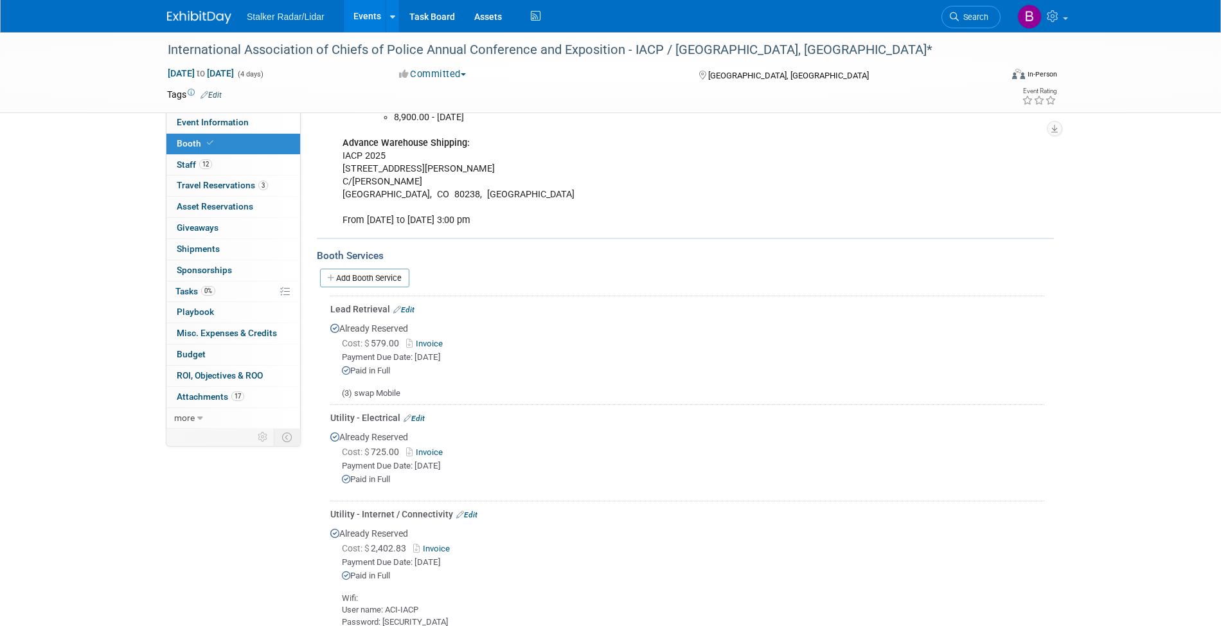
scroll to position [31, 0]
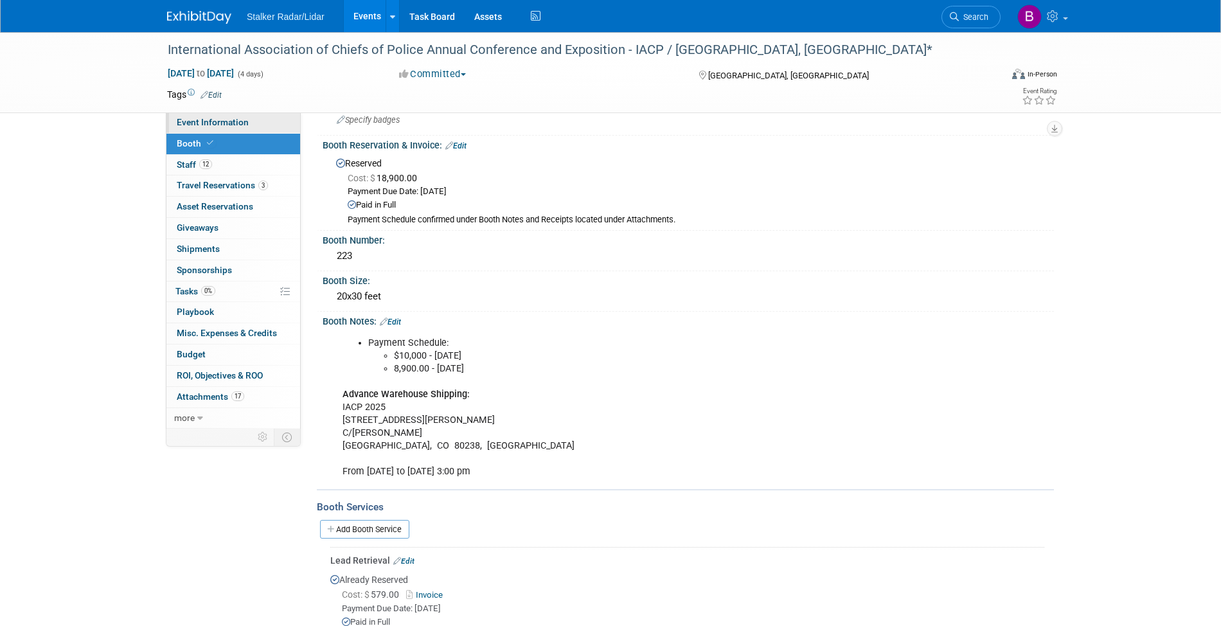
click at [207, 122] on span "Event Information" at bounding box center [213, 122] width 72 height 10
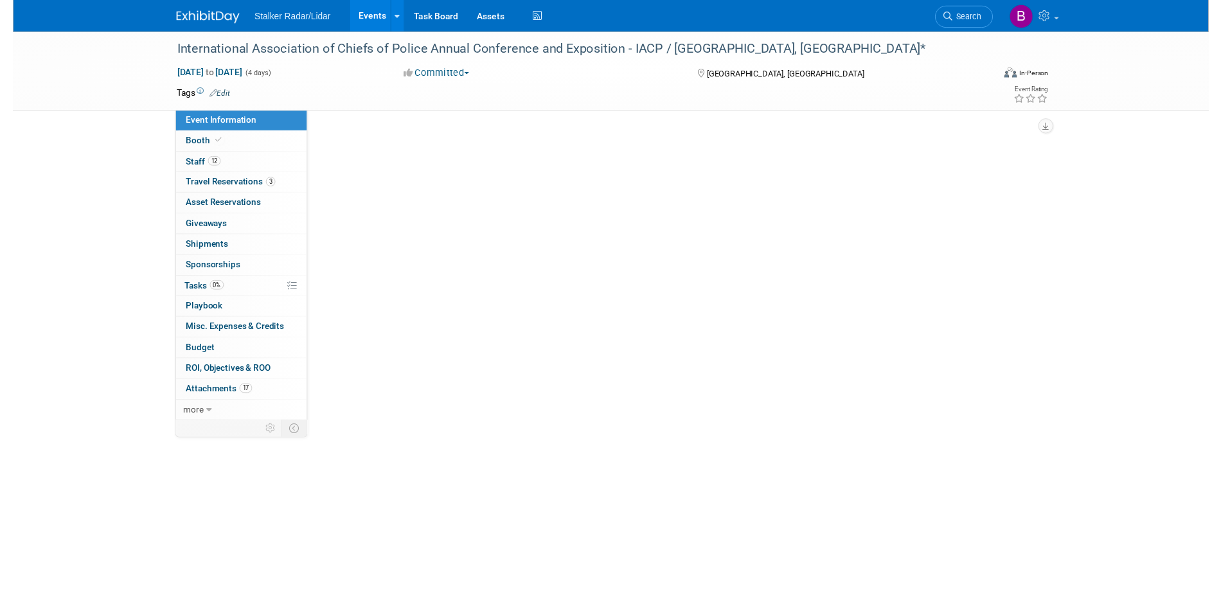
scroll to position [0, 0]
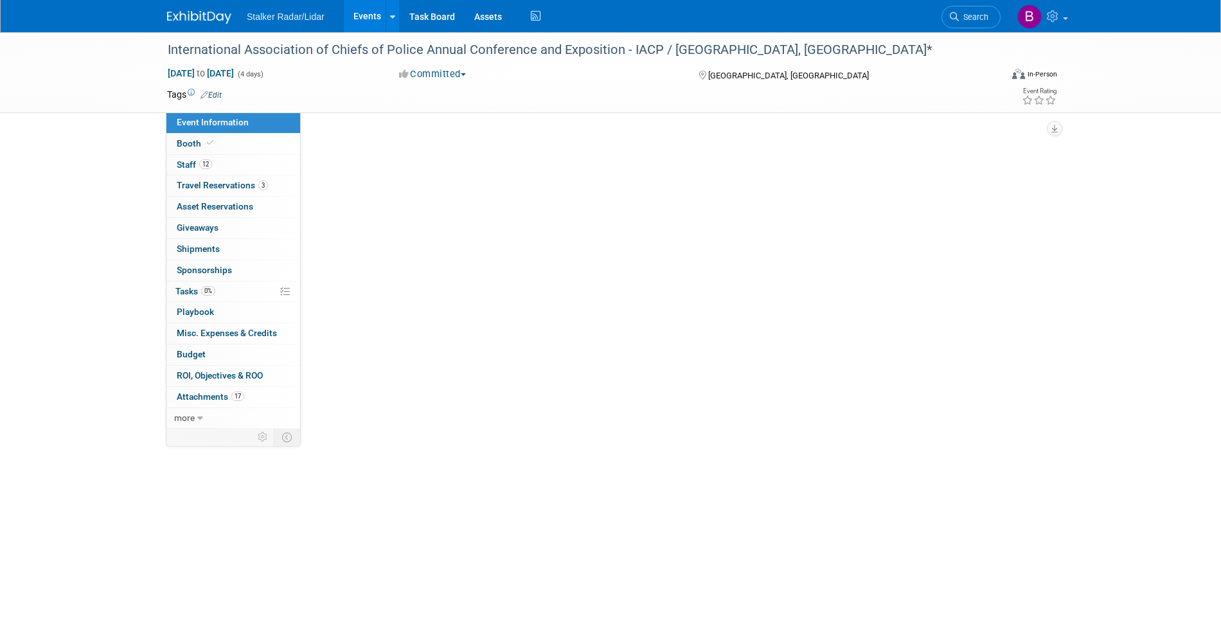
select select "International"
select select "Stalker Radar | Street Dynamics"
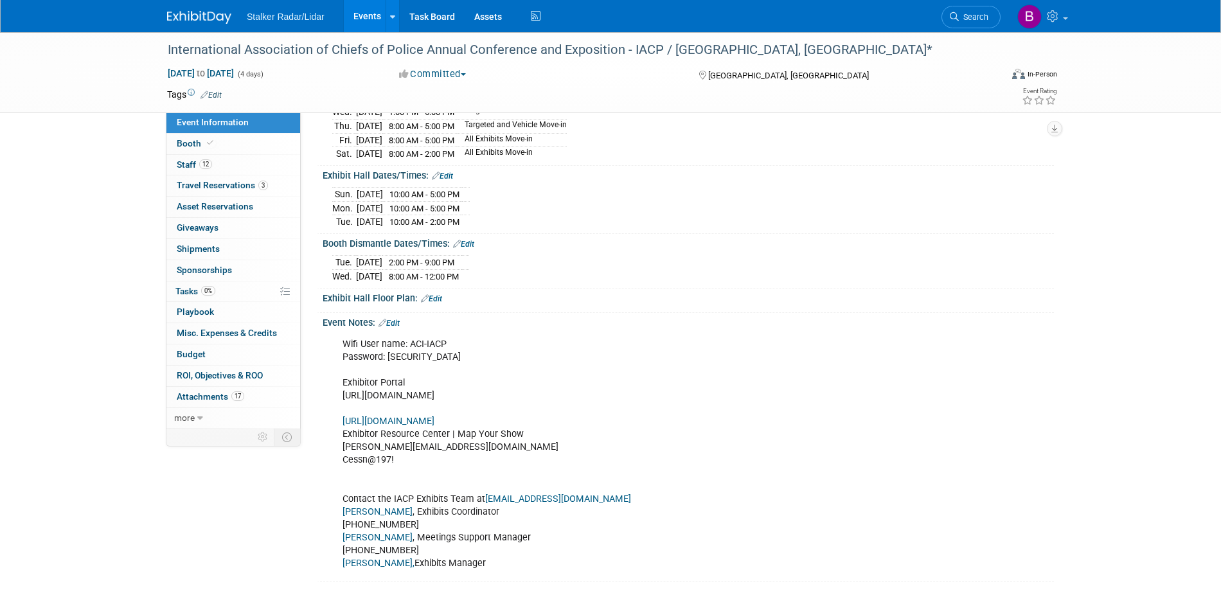
scroll to position [369, 0]
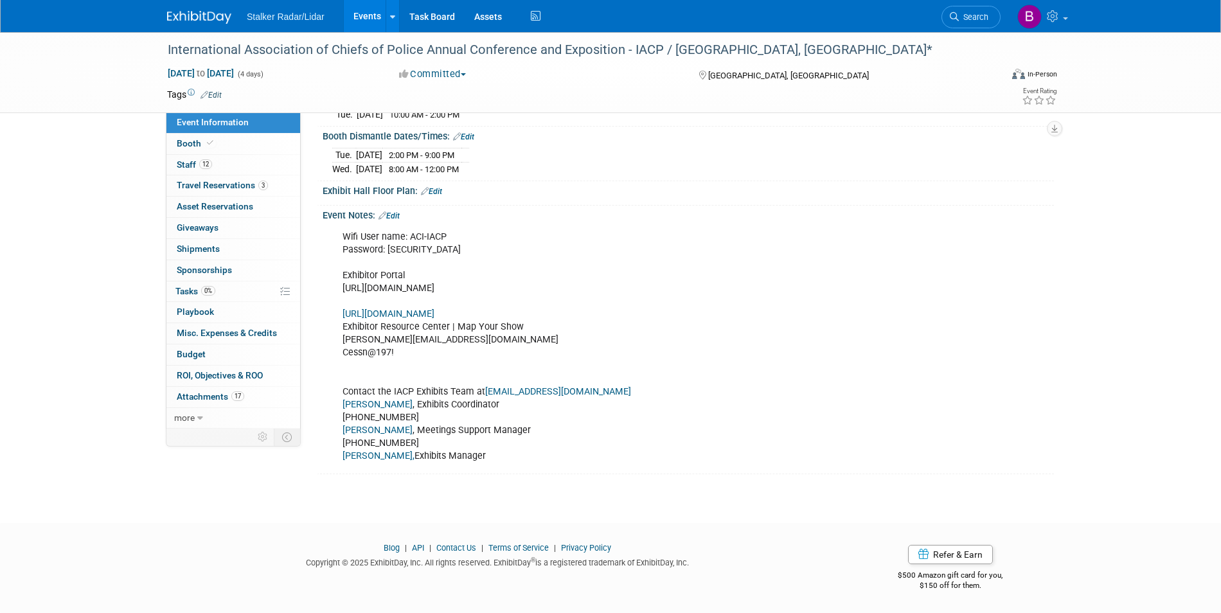
click at [443, 246] on div "Wifi User name: ACI-IACP Password: [SECURITY_DATA] Exhibitor Portal [URL][DOMAI…" at bounding box center [623, 346] width 579 height 245
click at [438, 253] on div "Wifi User name: ACI-IACP Password: [SECURITY_DATA] Exhibitor Portal [URL][DOMAI…" at bounding box center [623, 346] width 579 height 245
click at [392, 215] on link "Edit" at bounding box center [389, 215] width 21 height 9
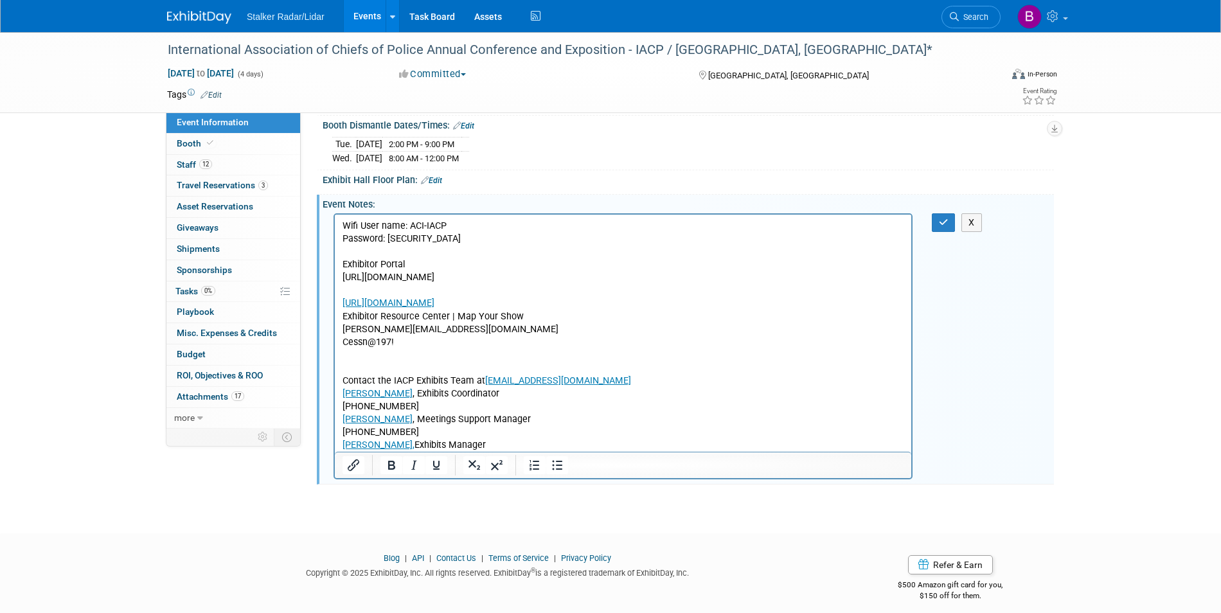
scroll to position [0, 0]
click at [443, 238] on p "Wifi User name: ACI-IACP Password: [SECURITY_DATA] Exhibitor Portal [URL][DOMAI…" at bounding box center [624, 335] width 562 height 232
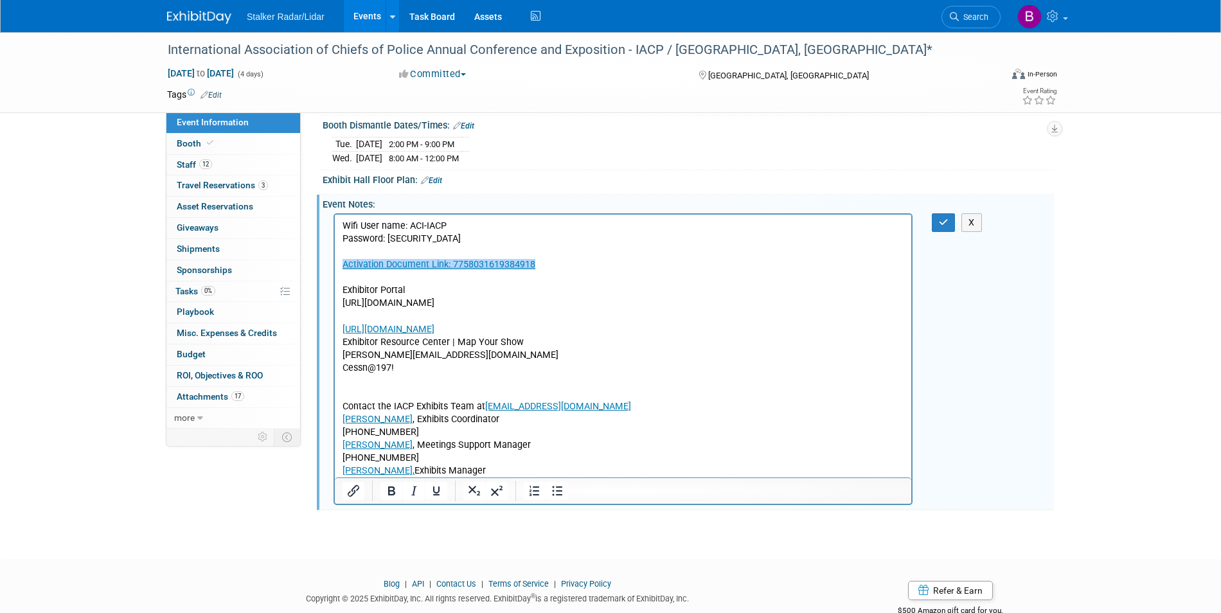
click at [341, 260] on html "Wifi User name: ACI-IACP Password: [SECURITY_DATA] ﻿Activation Document Link: 7…" at bounding box center [623, 346] width 576 height 264
click at [594, 279] on p "﻿Activation Document Link: 7758031619384918 Exhibitor Portal [URL][DOMAIN_NAME]…" at bounding box center [624, 367] width 562 height 219
click at [438, 237] on p "Wifi User name: ACI-IACP Password: [SECURITY_DATA]" at bounding box center [624, 232] width 562 height 26
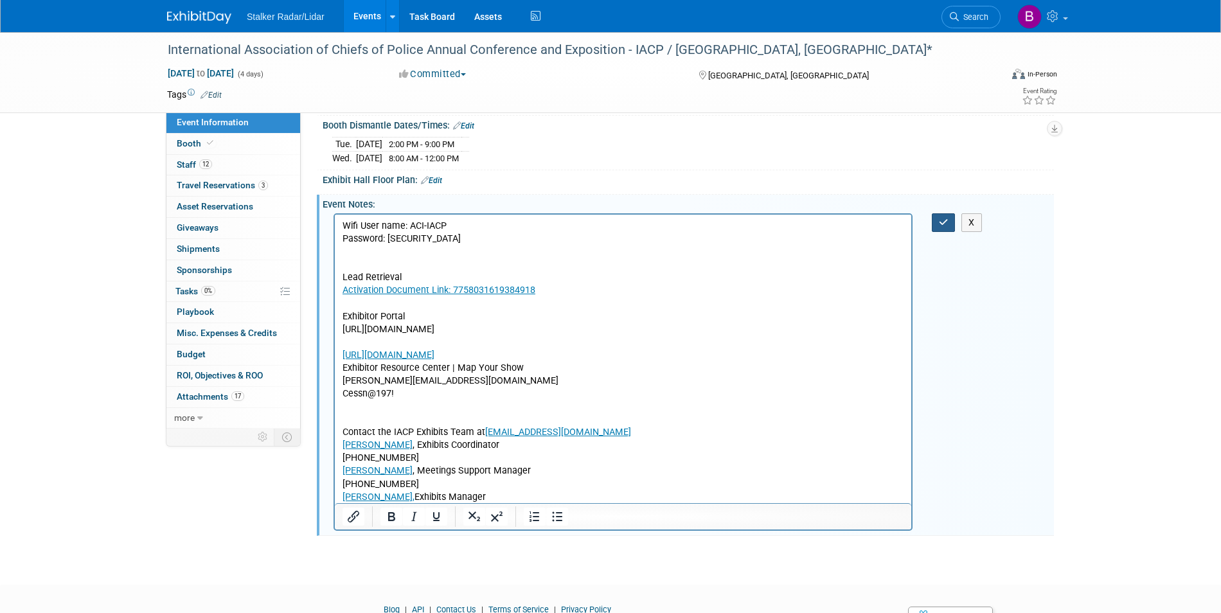
click at [941, 227] on icon "button" at bounding box center [944, 222] width 10 height 9
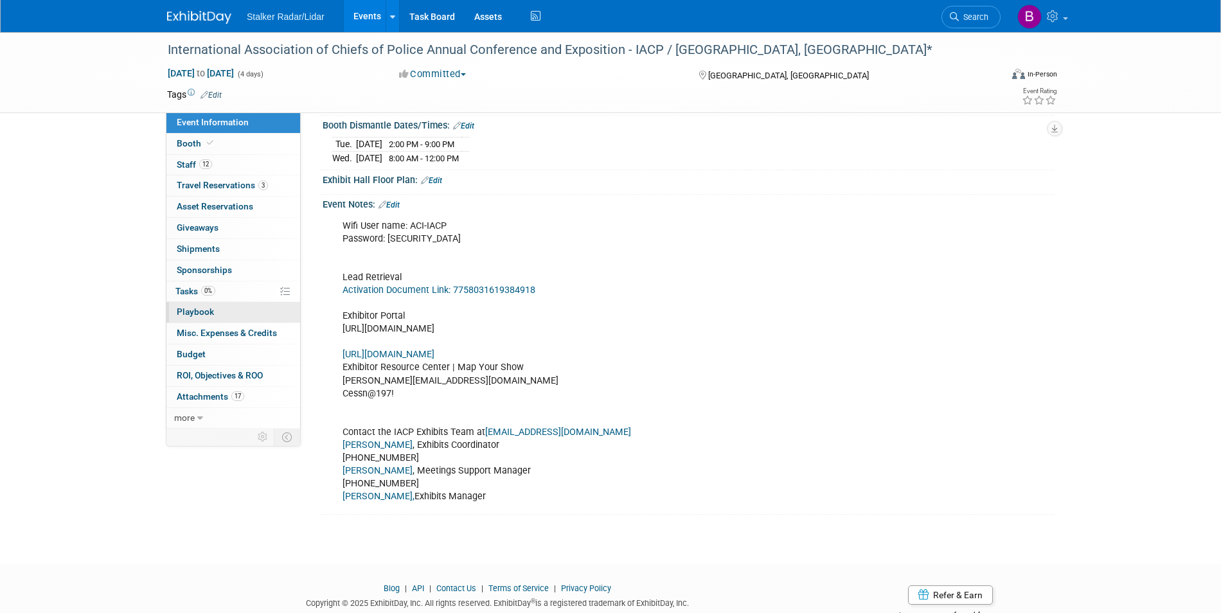
click at [242, 304] on link "0 Playbook 0" at bounding box center [233, 312] width 134 height 21
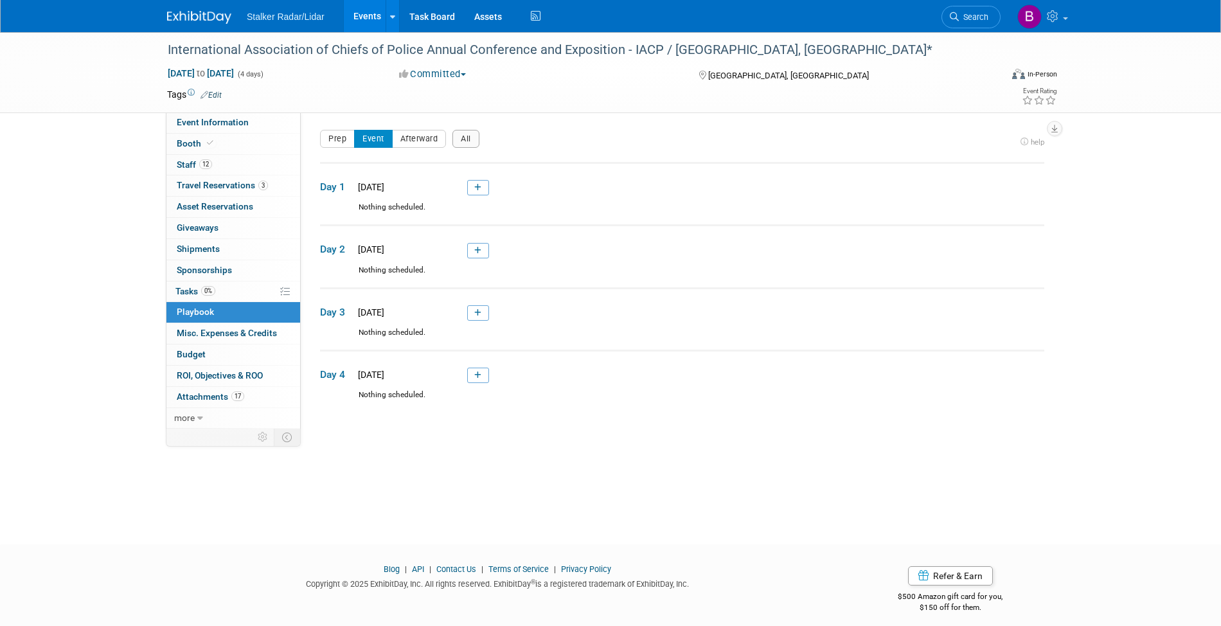
click at [237, 309] on link "0 Playbook 0" at bounding box center [233, 312] width 134 height 21
click at [479, 186] on icon at bounding box center [477, 188] width 7 height 8
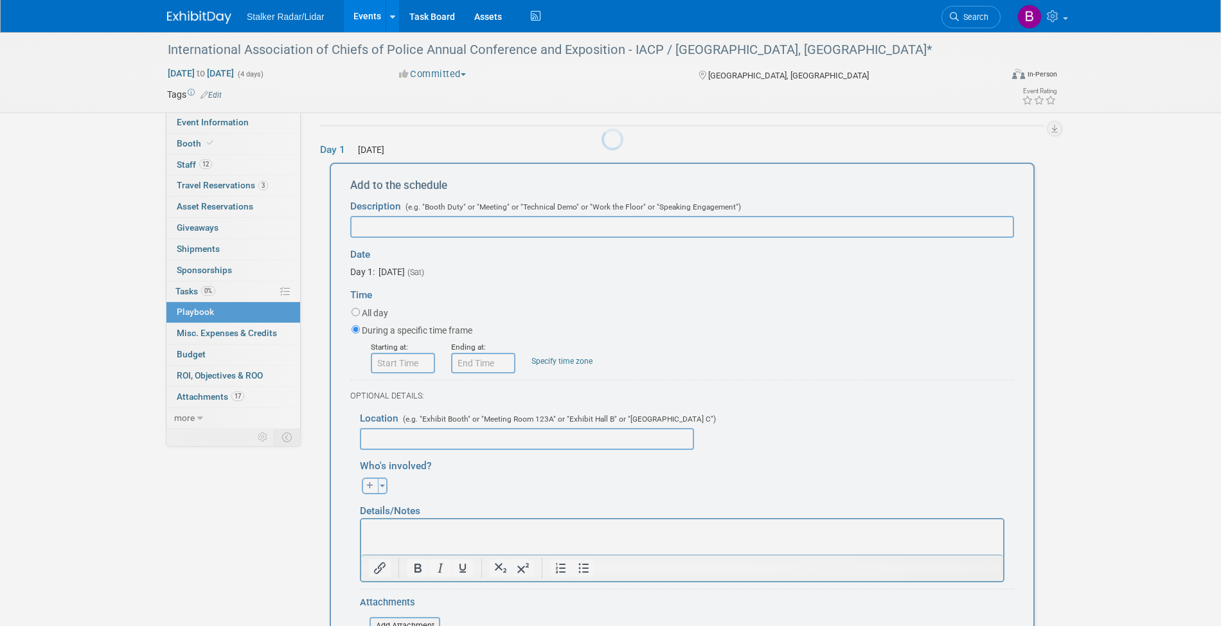
scroll to position [42, 0]
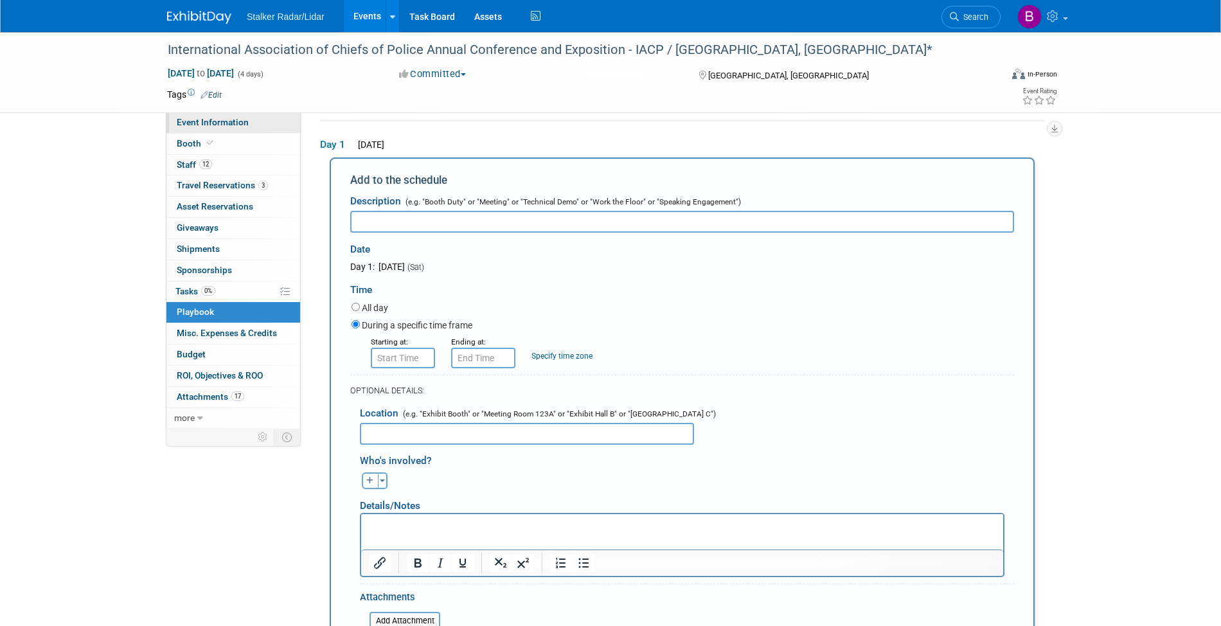
click at [204, 122] on span "Event Information" at bounding box center [213, 122] width 72 height 10
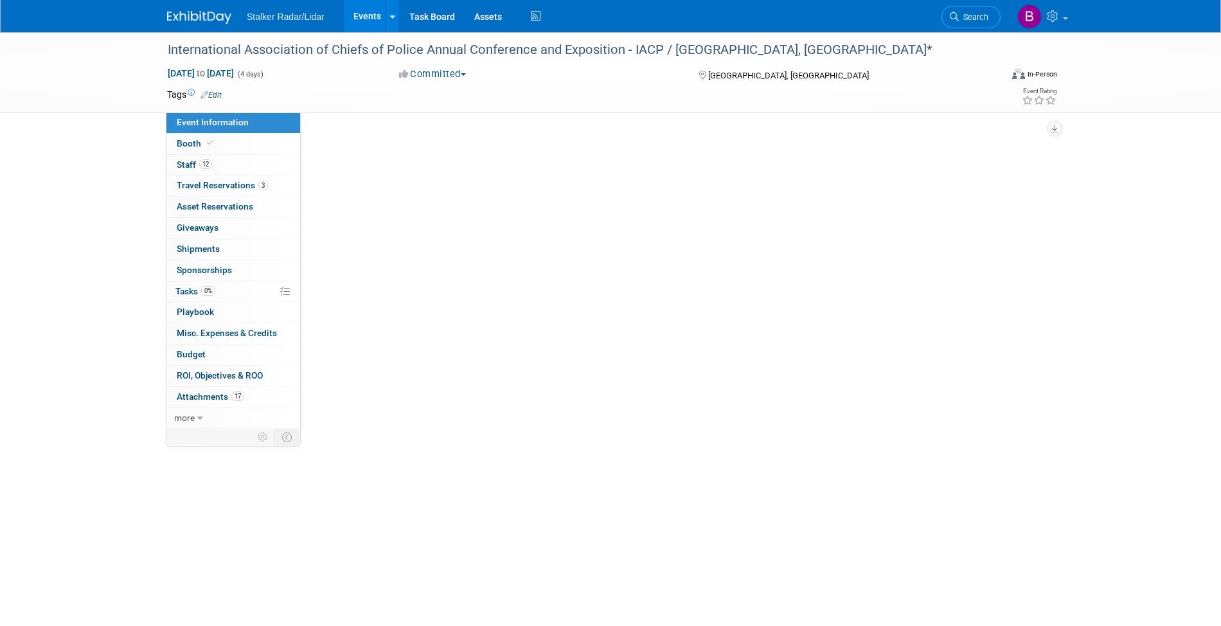
scroll to position [0, 0]
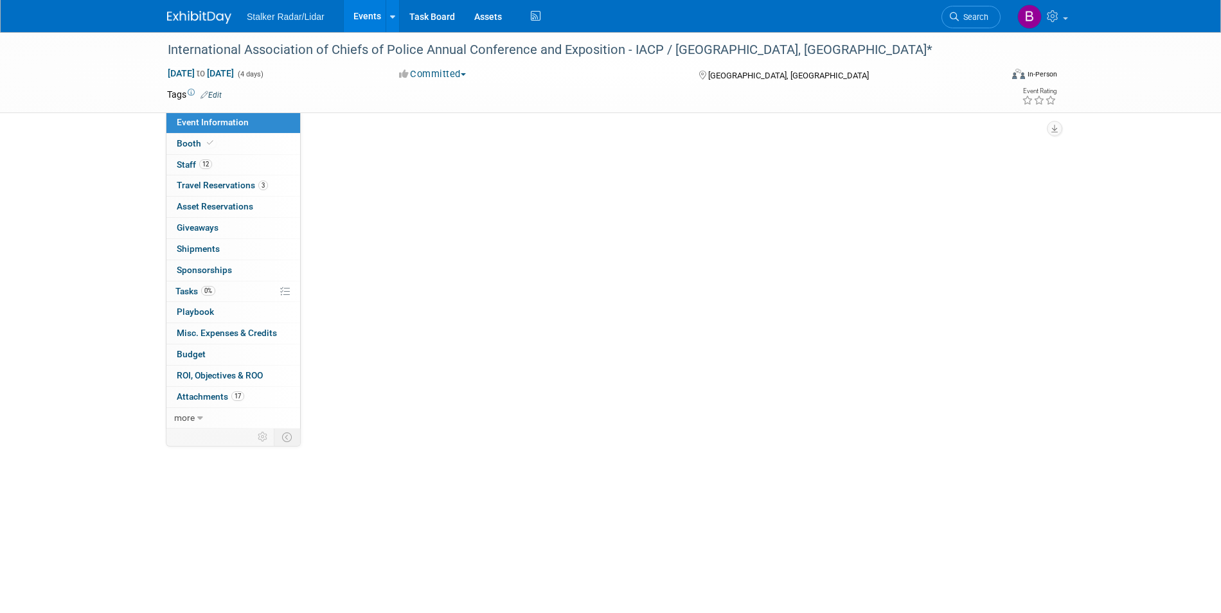
select select "International"
select select "Stalker Radar | Street Dynamics"
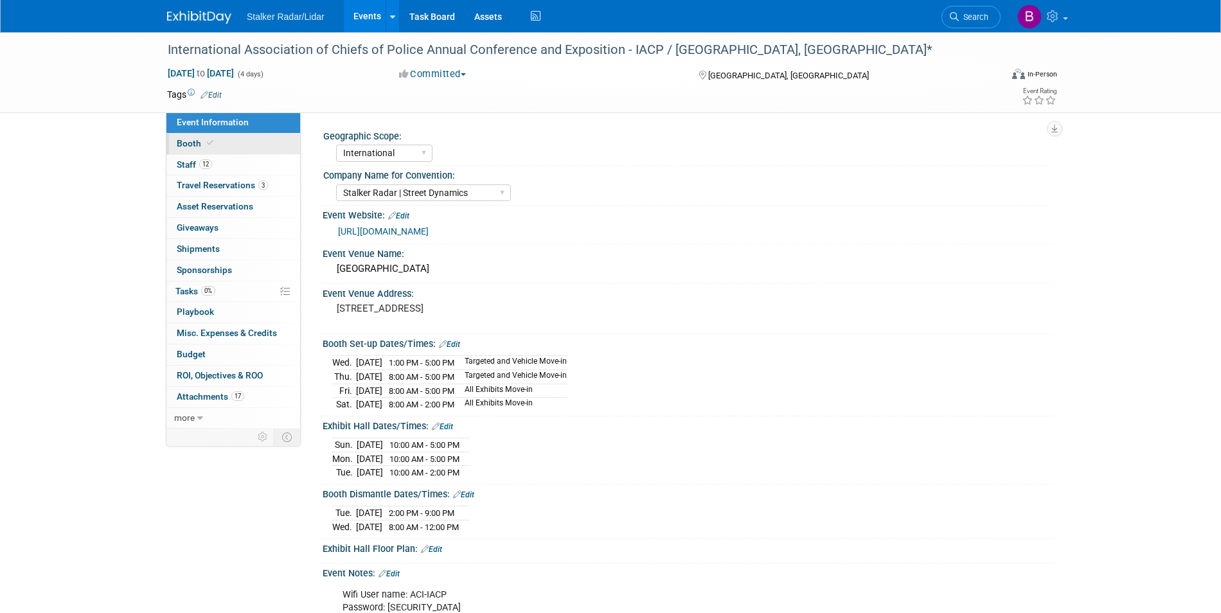
click at [211, 145] on icon at bounding box center [210, 142] width 6 height 7
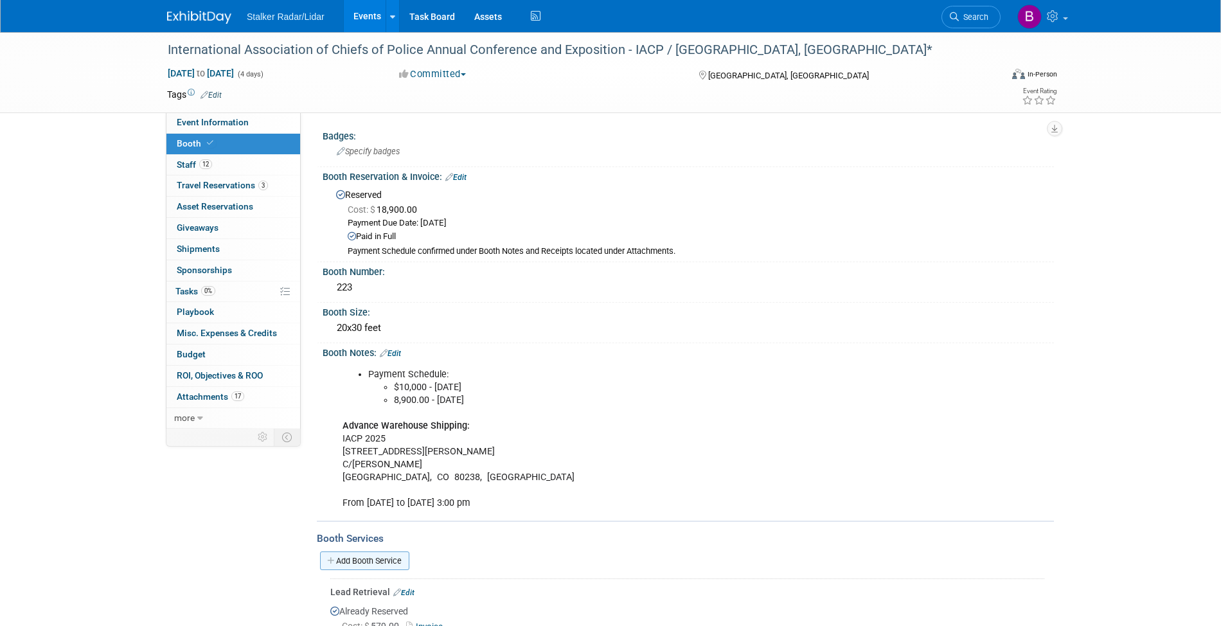
click at [355, 551] on link "Add Booth Service" at bounding box center [364, 560] width 89 height 19
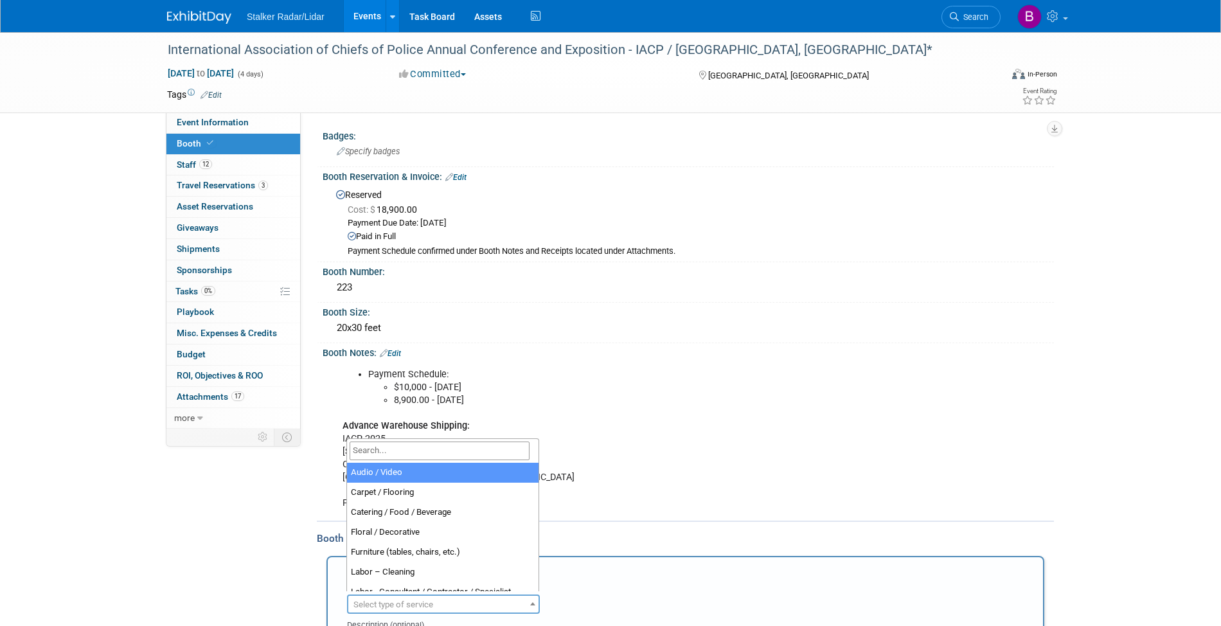
click at [441, 596] on span "Select type of service" at bounding box center [443, 605] width 190 height 18
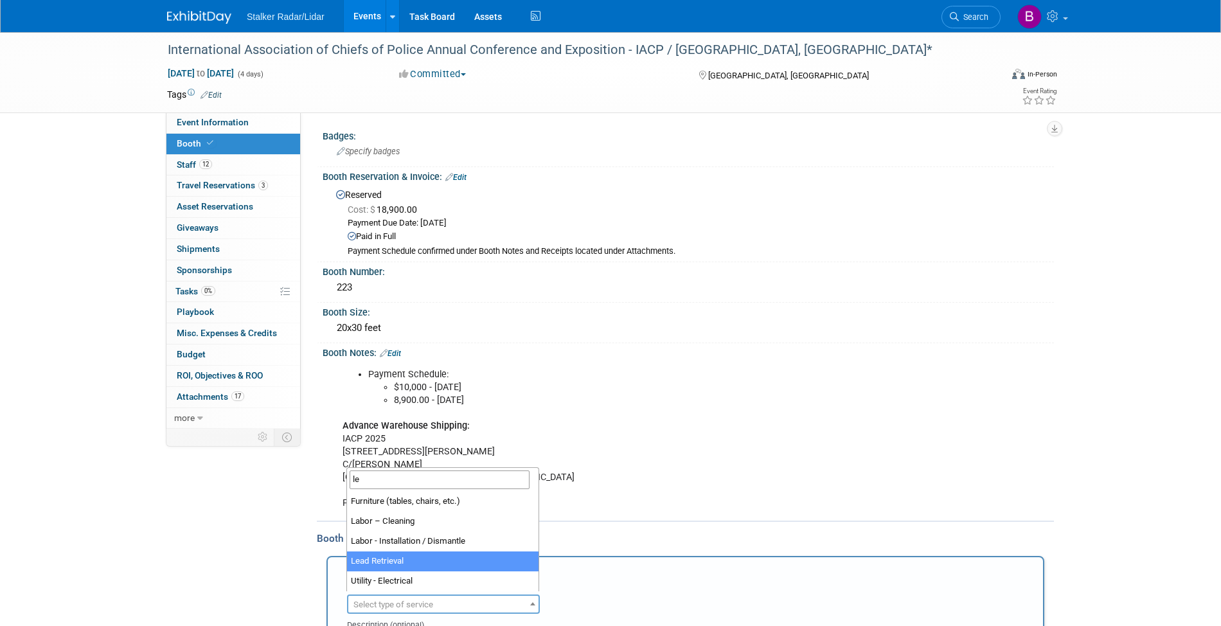
type input "le"
select select "7"
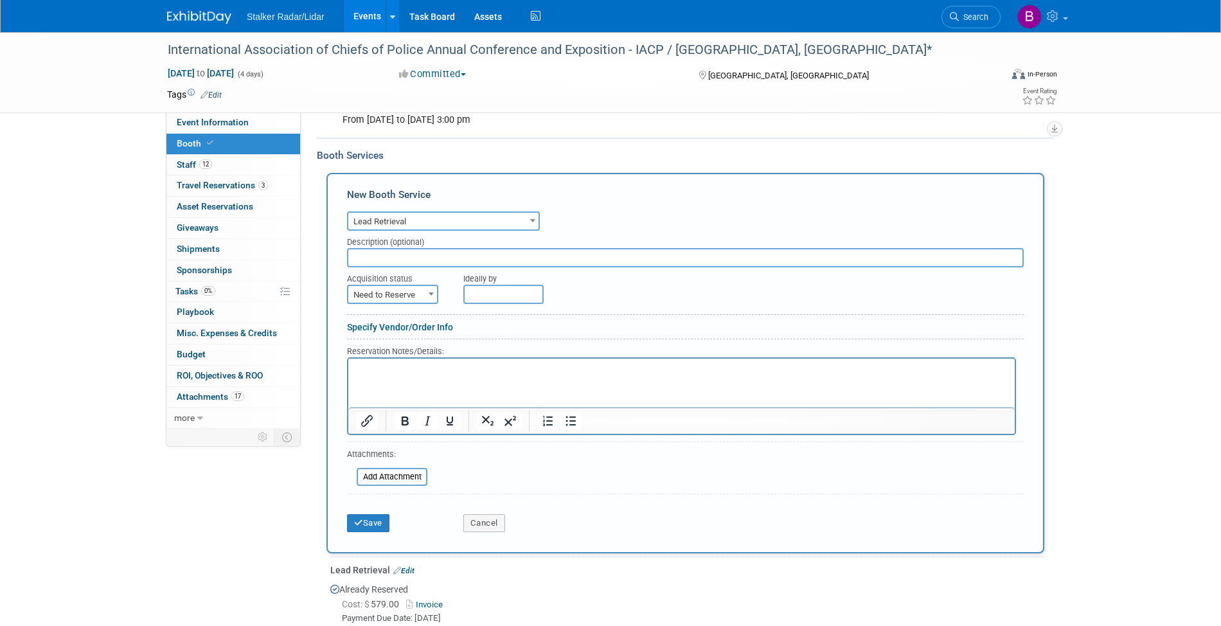
scroll to position [376, 0]
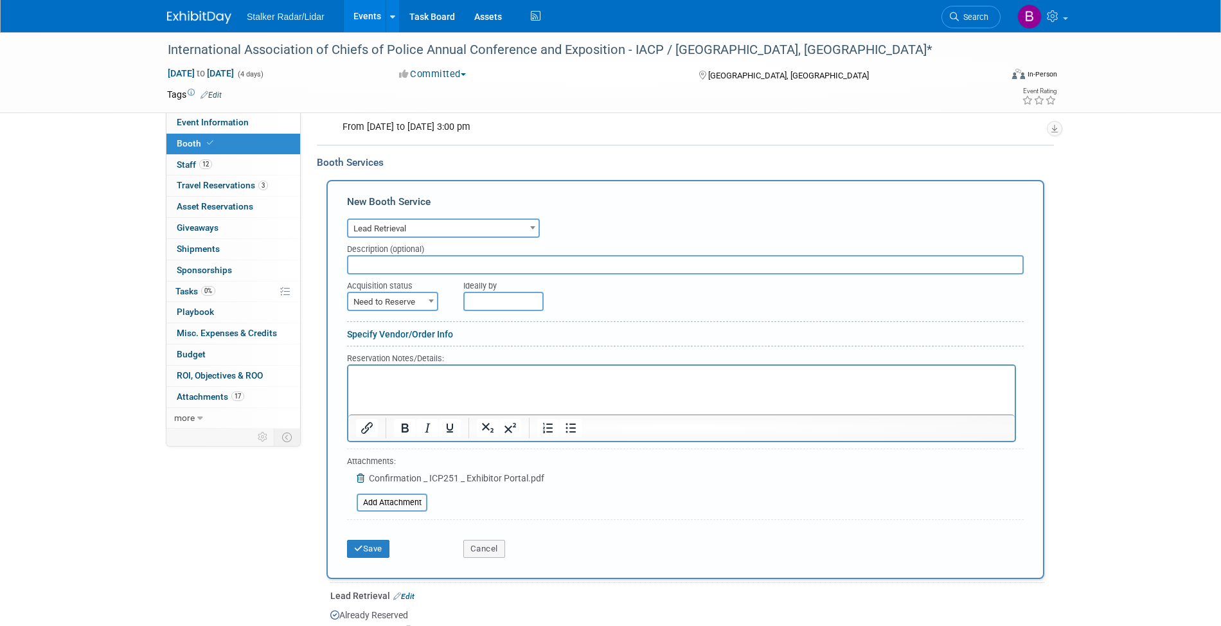
click at [389, 262] on input "text" at bounding box center [685, 264] width 677 height 19
type input ")"
click at [379, 269] on input "(3) Additonal" at bounding box center [685, 264] width 677 height 19
type input "(3) Additonal"
